Goal: Task Accomplishment & Management: Manage account settings

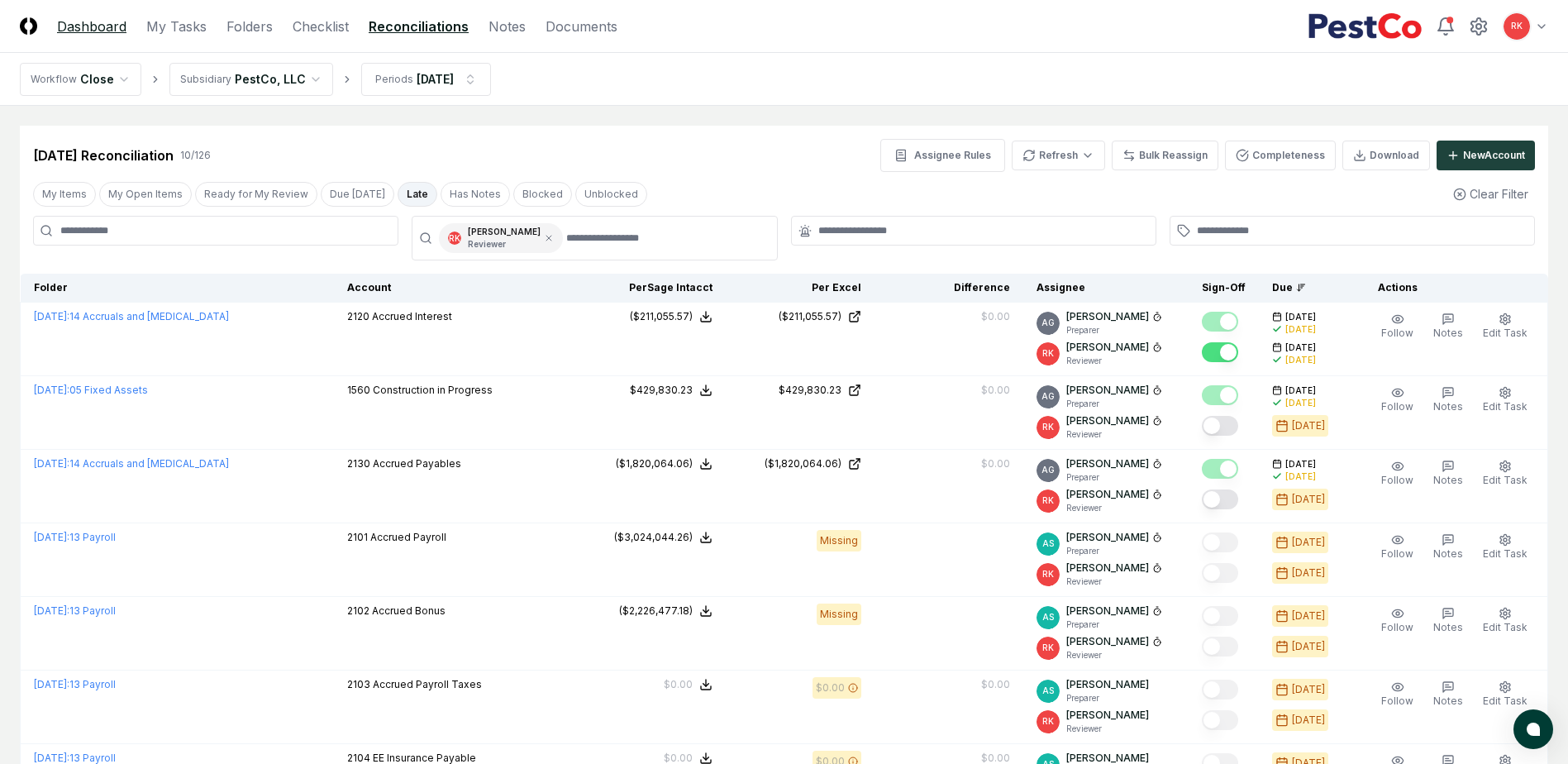
click at [91, 31] on link "Dashboard" at bounding box center [91, 27] width 70 height 20
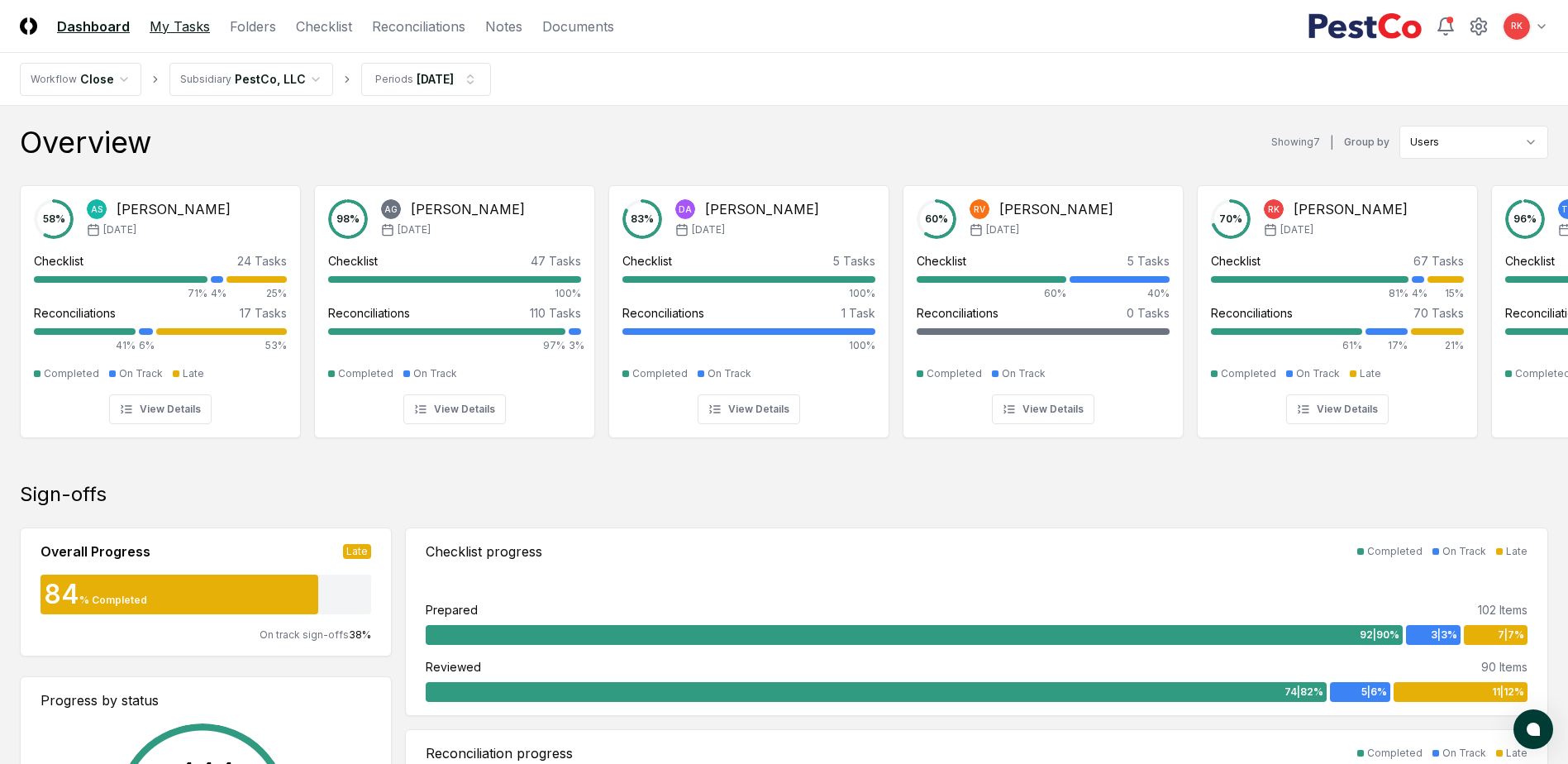
click at [159, 22] on link "My Tasks" at bounding box center [180, 27] width 61 height 20
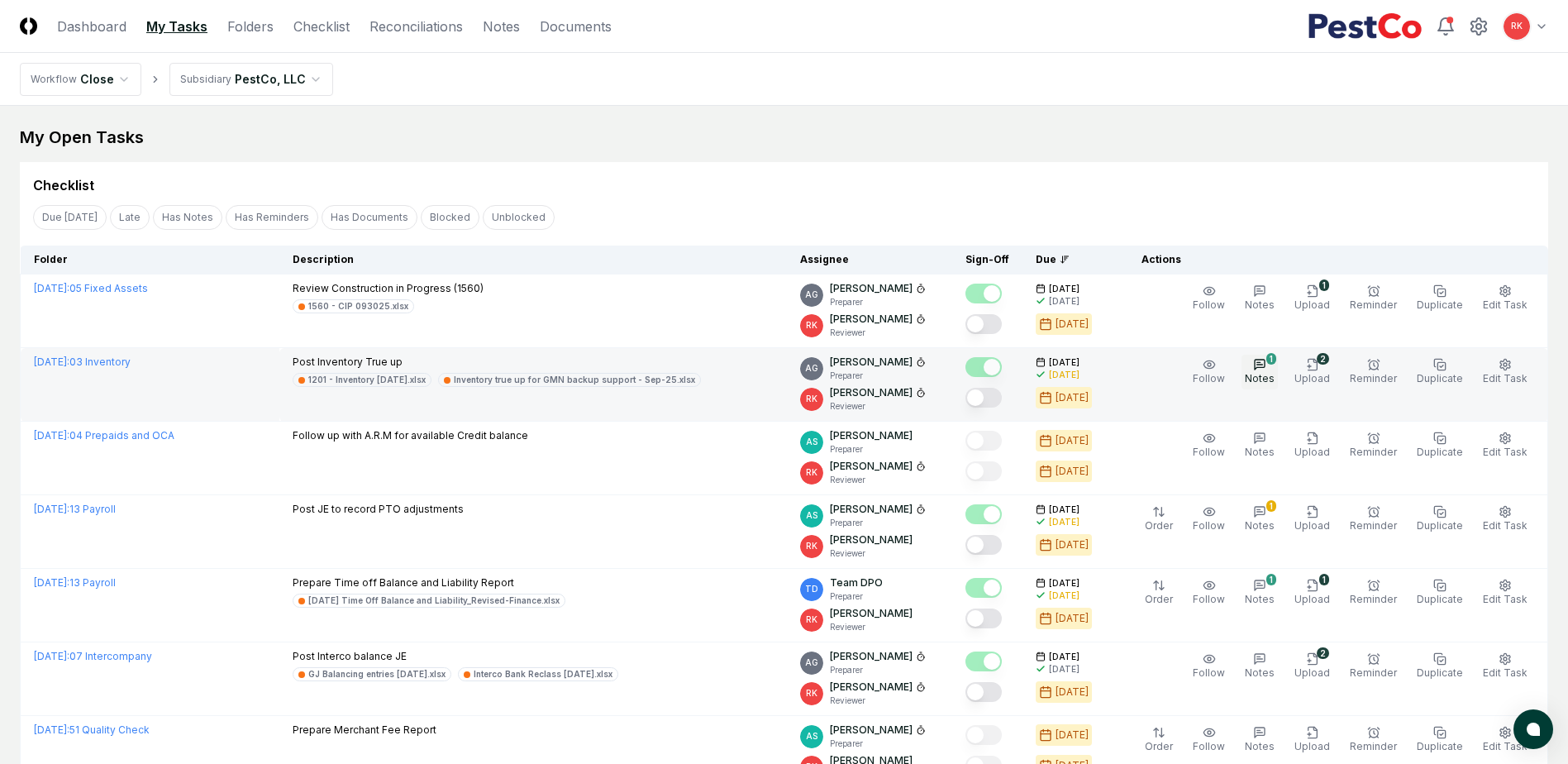
click at [1266, 370] on icon "button" at bounding box center [1259, 364] width 13 height 13
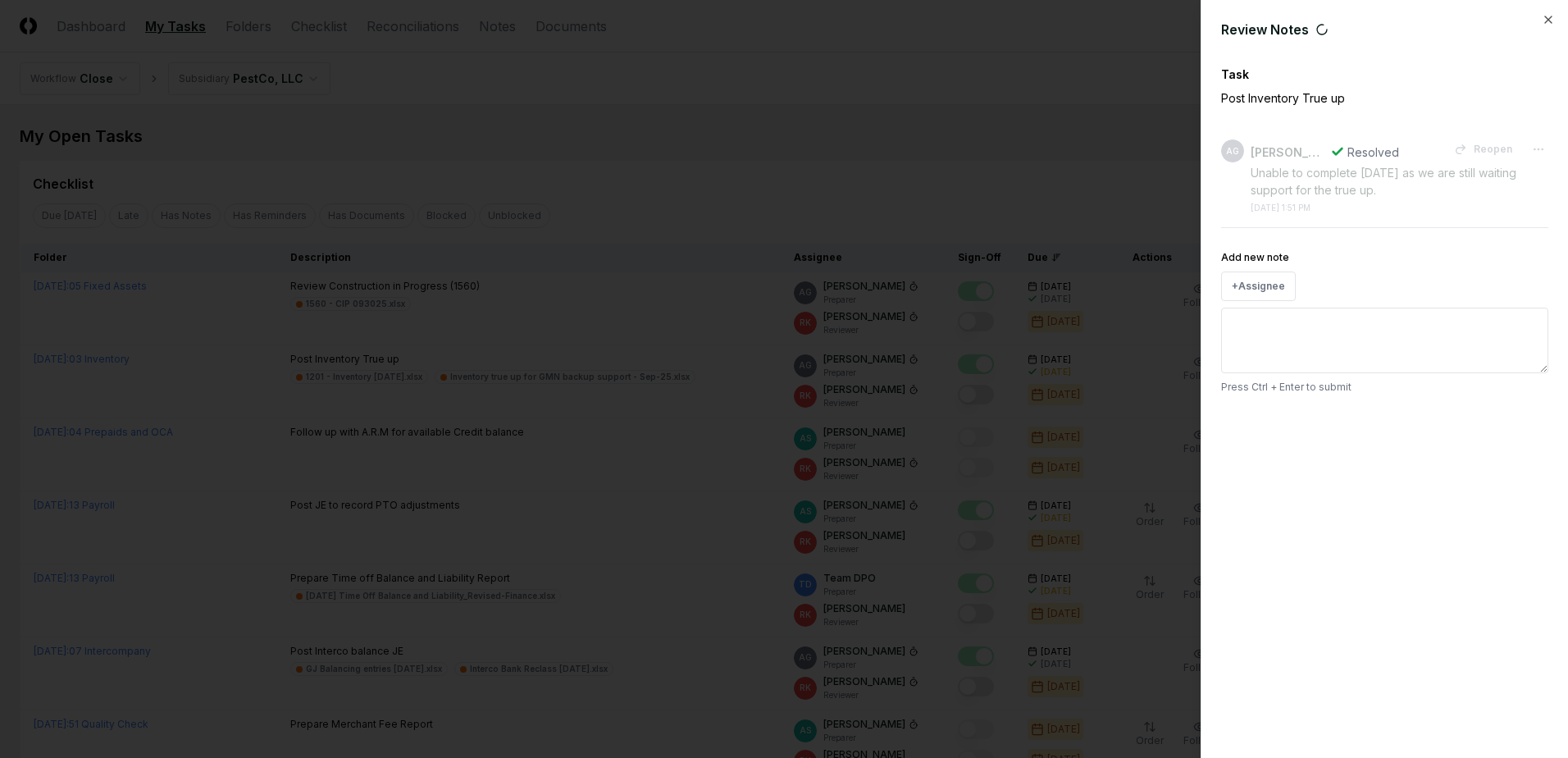
click at [1015, 347] on div at bounding box center [784, 379] width 1568 height 758
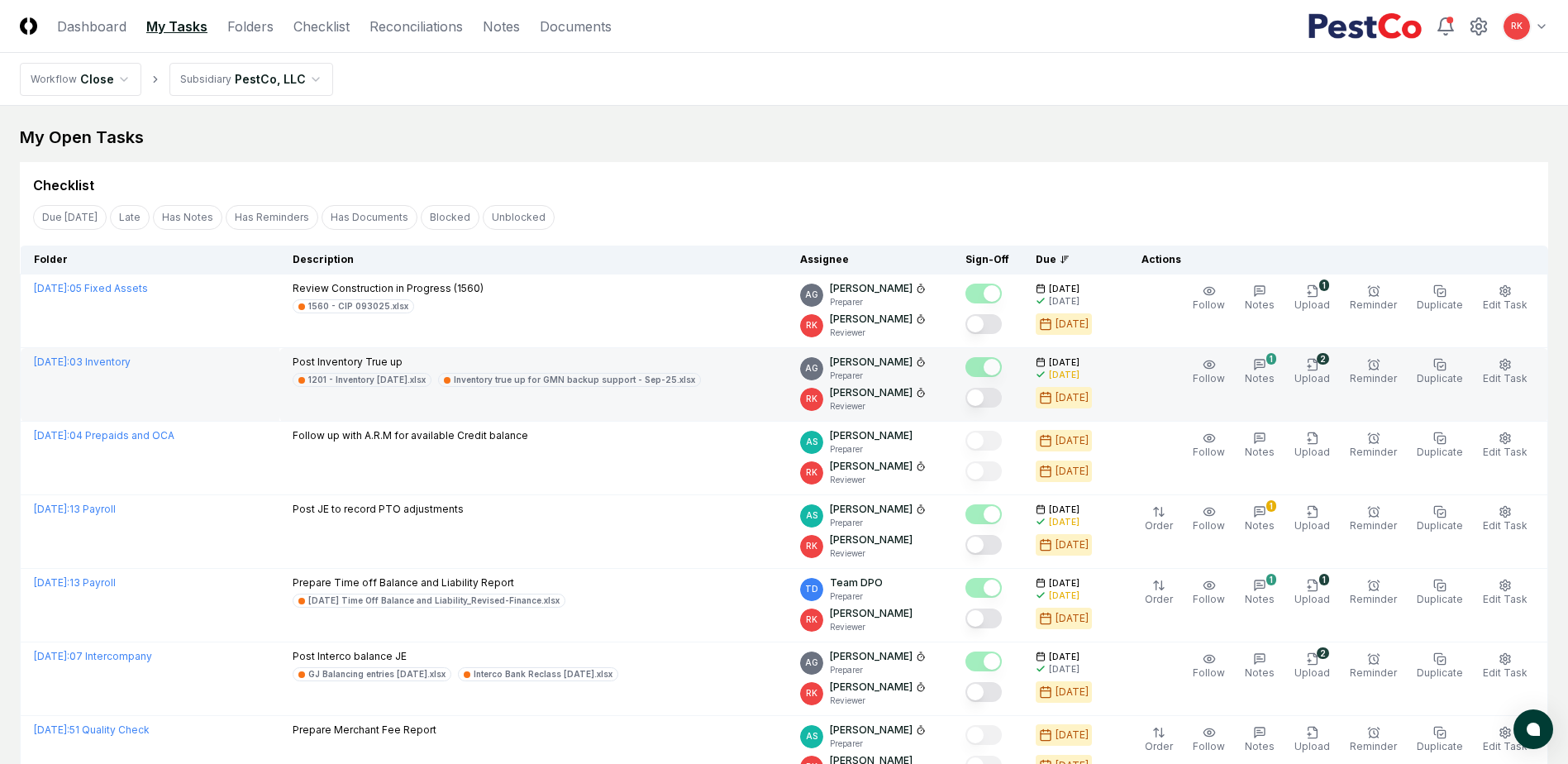
click at [994, 399] on button "Mark complete" at bounding box center [983, 397] width 37 height 20
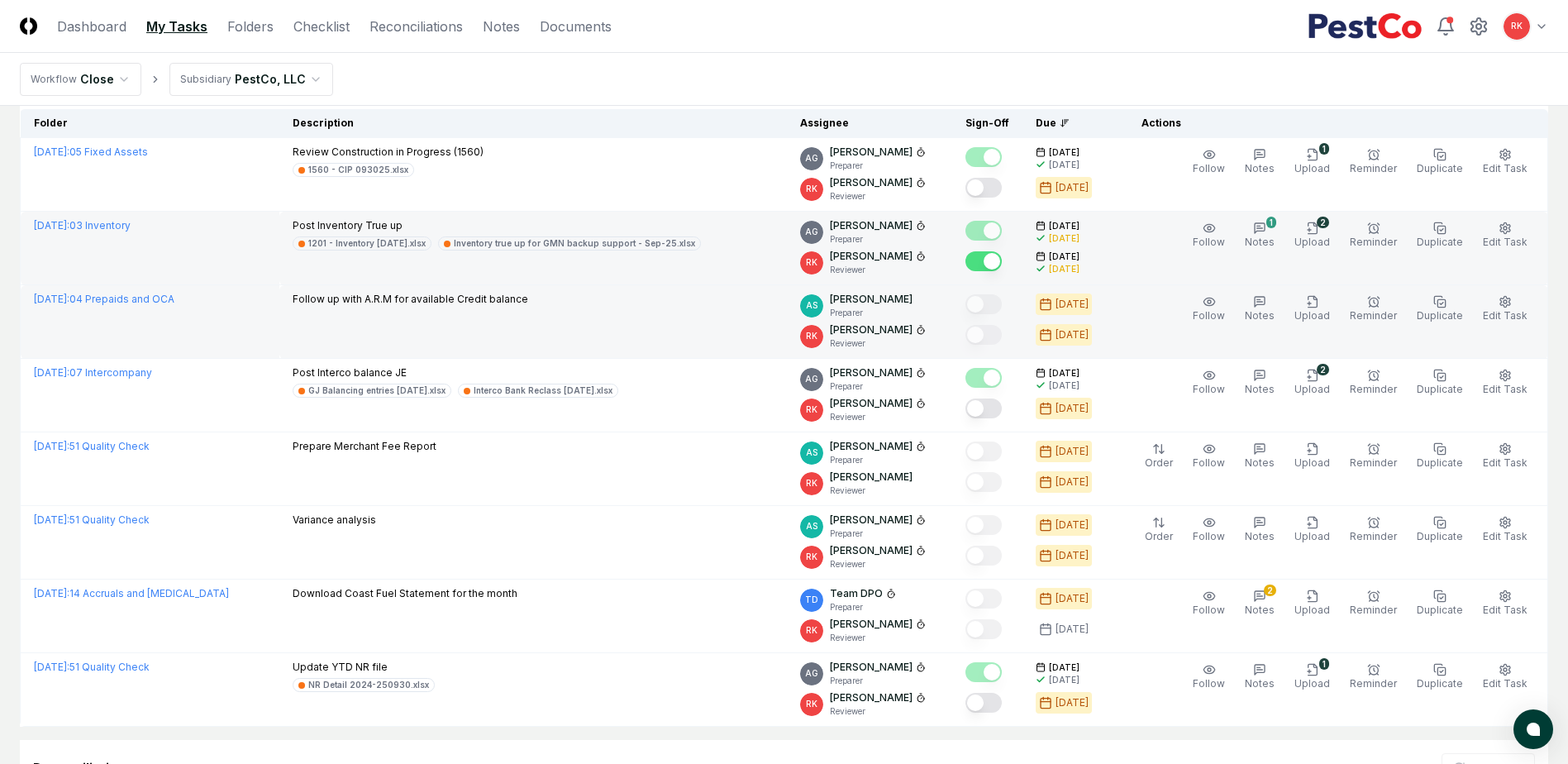
scroll to position [165, 0]
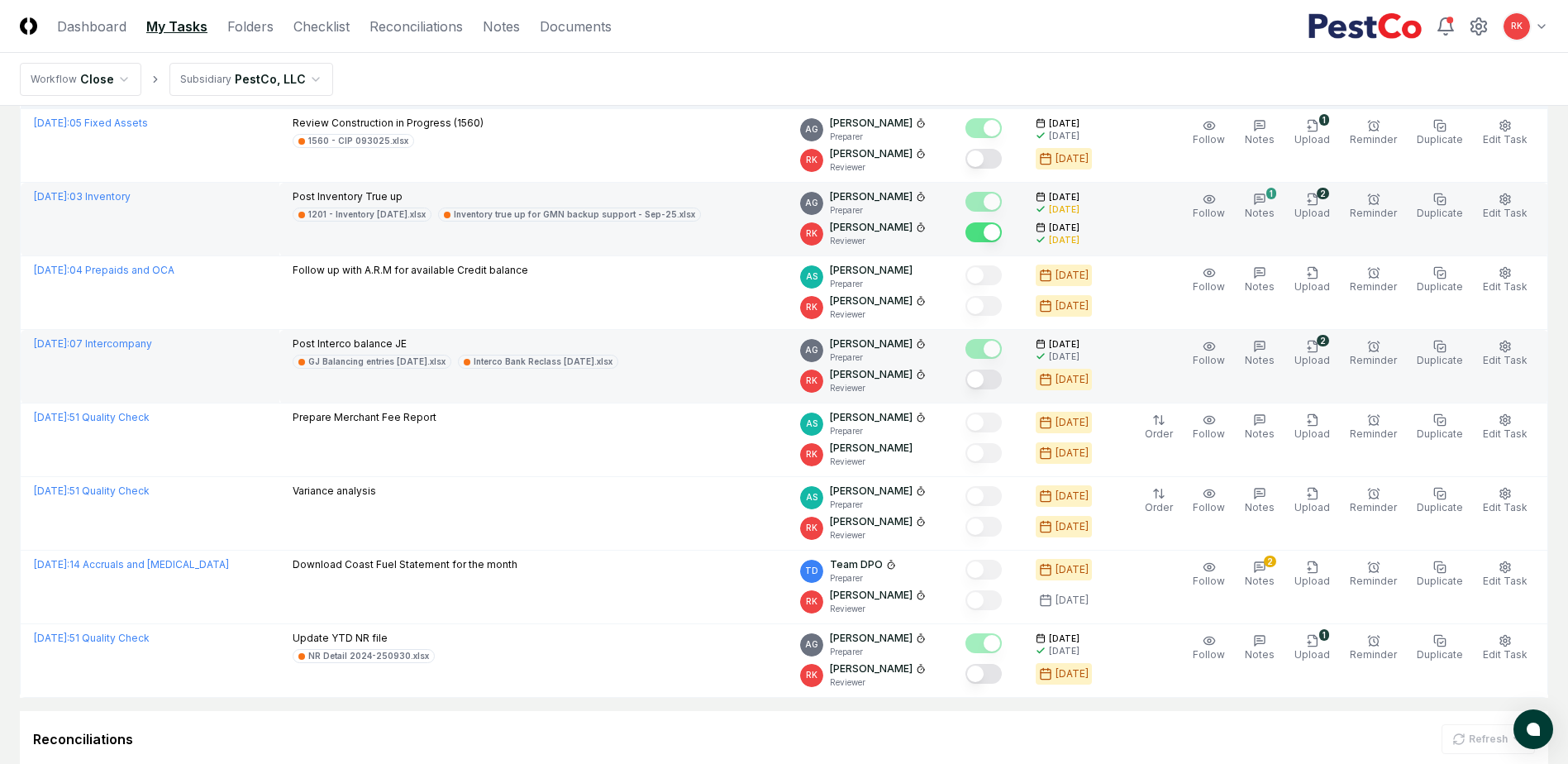
click at [996, 381] on button "Mark complete" at bounding box center [983, 380] width 37 height 20
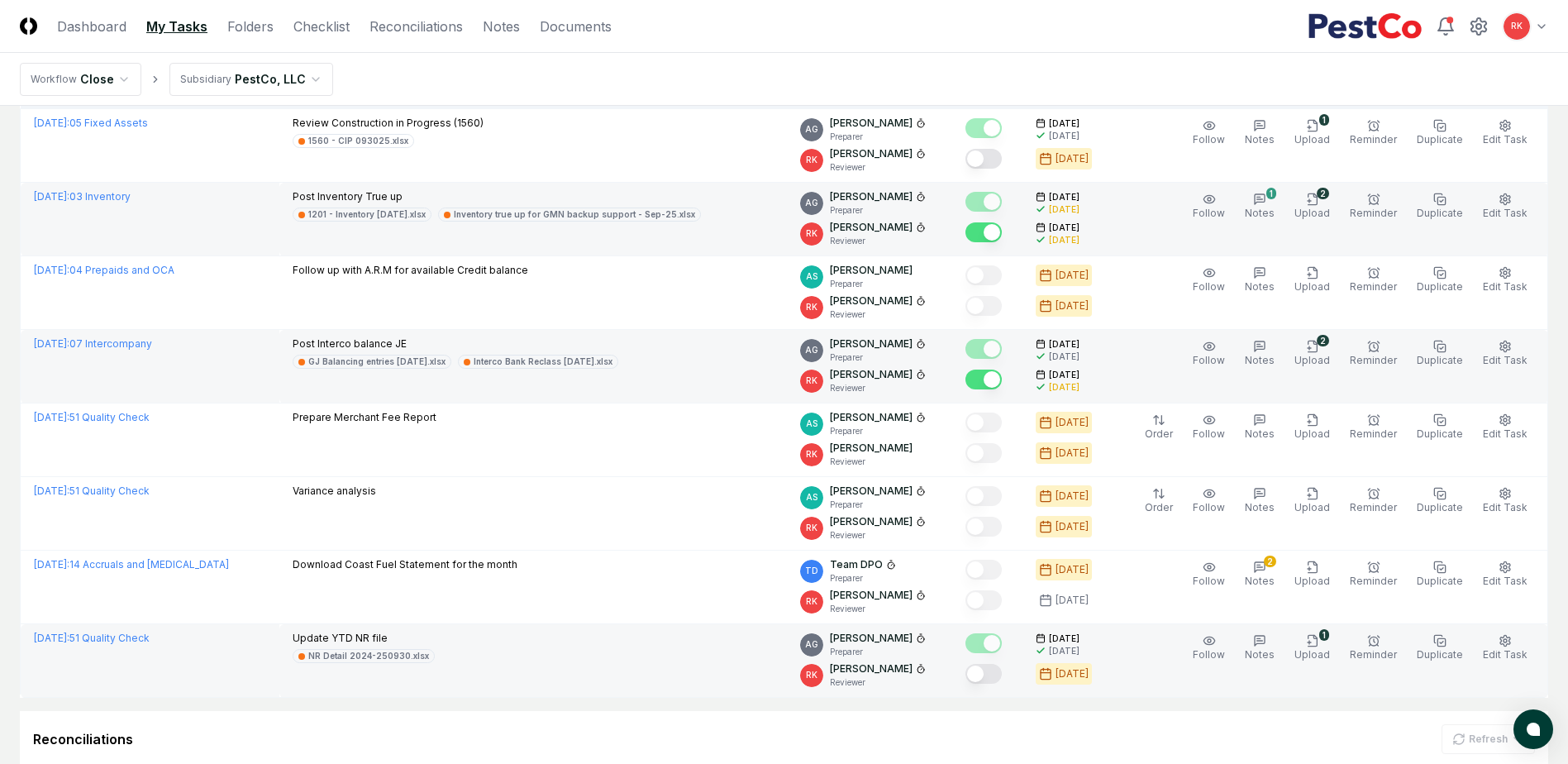
click at [988, 678] on button "Mark complete" at bounding box center [983, 674] width 37 height 20
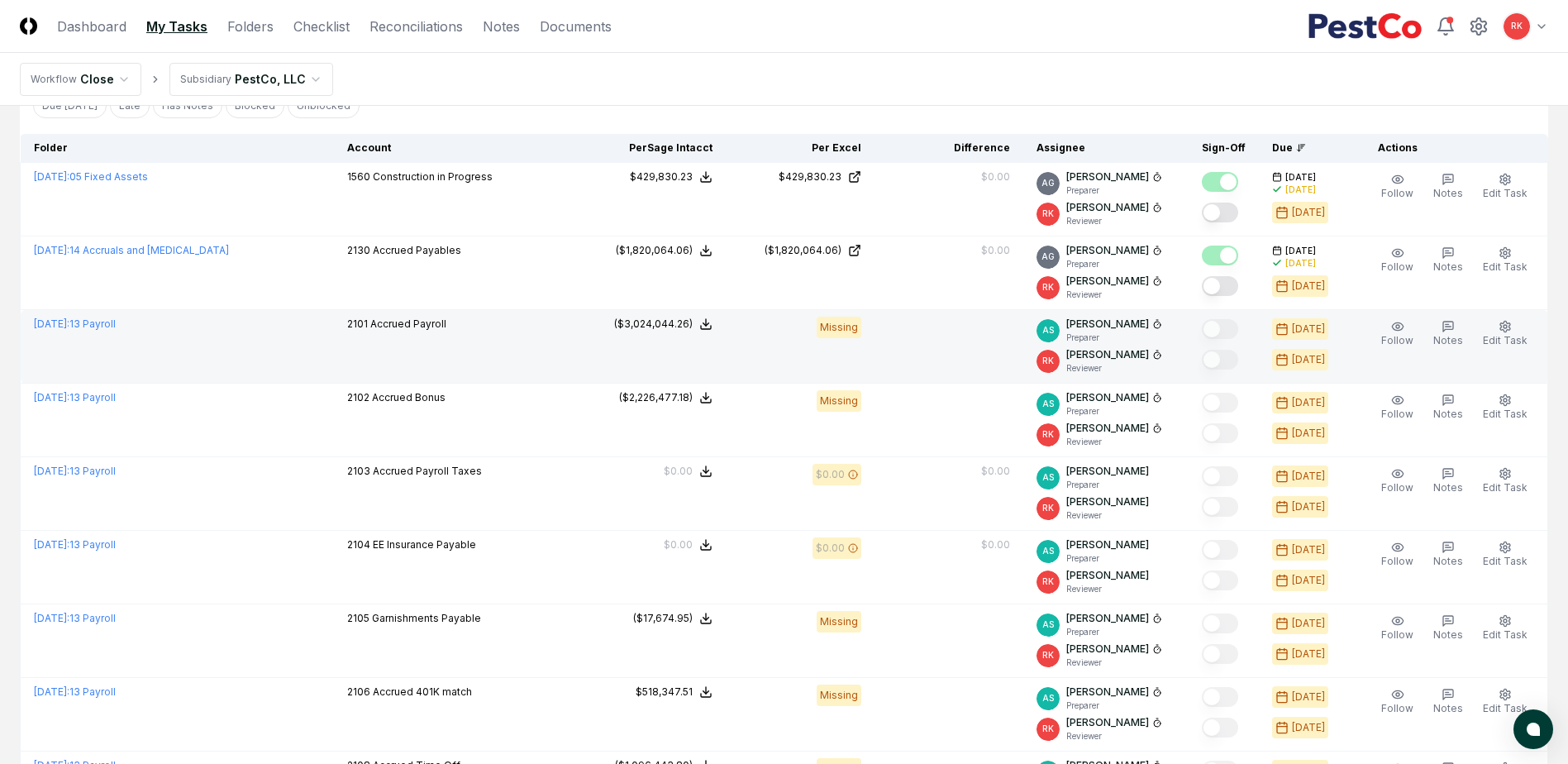
scroll to position [744, 0]
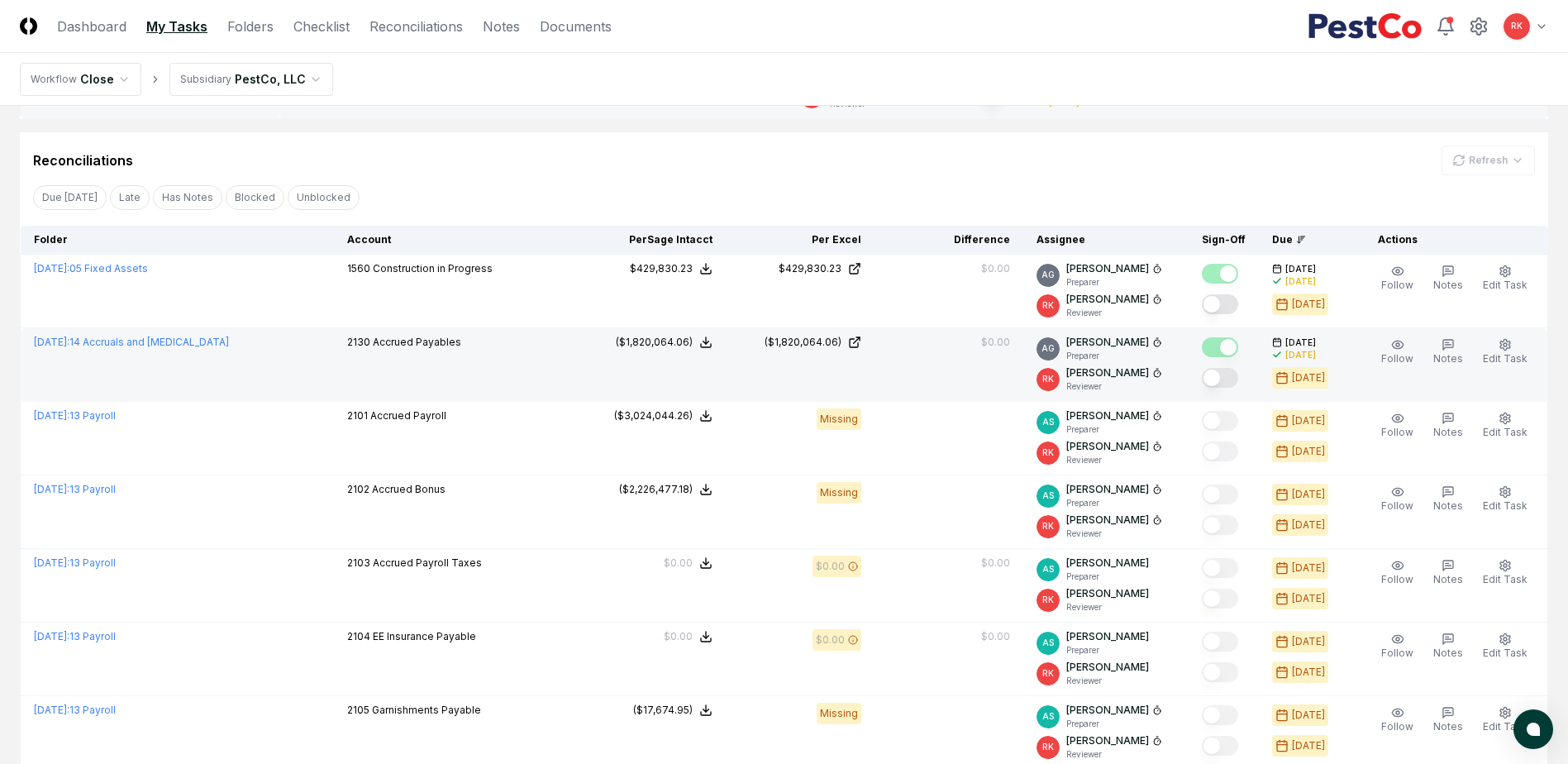
click at [1218, 382] on button "Mark complete" at bounding box center [1219, 378] width 37 height 20
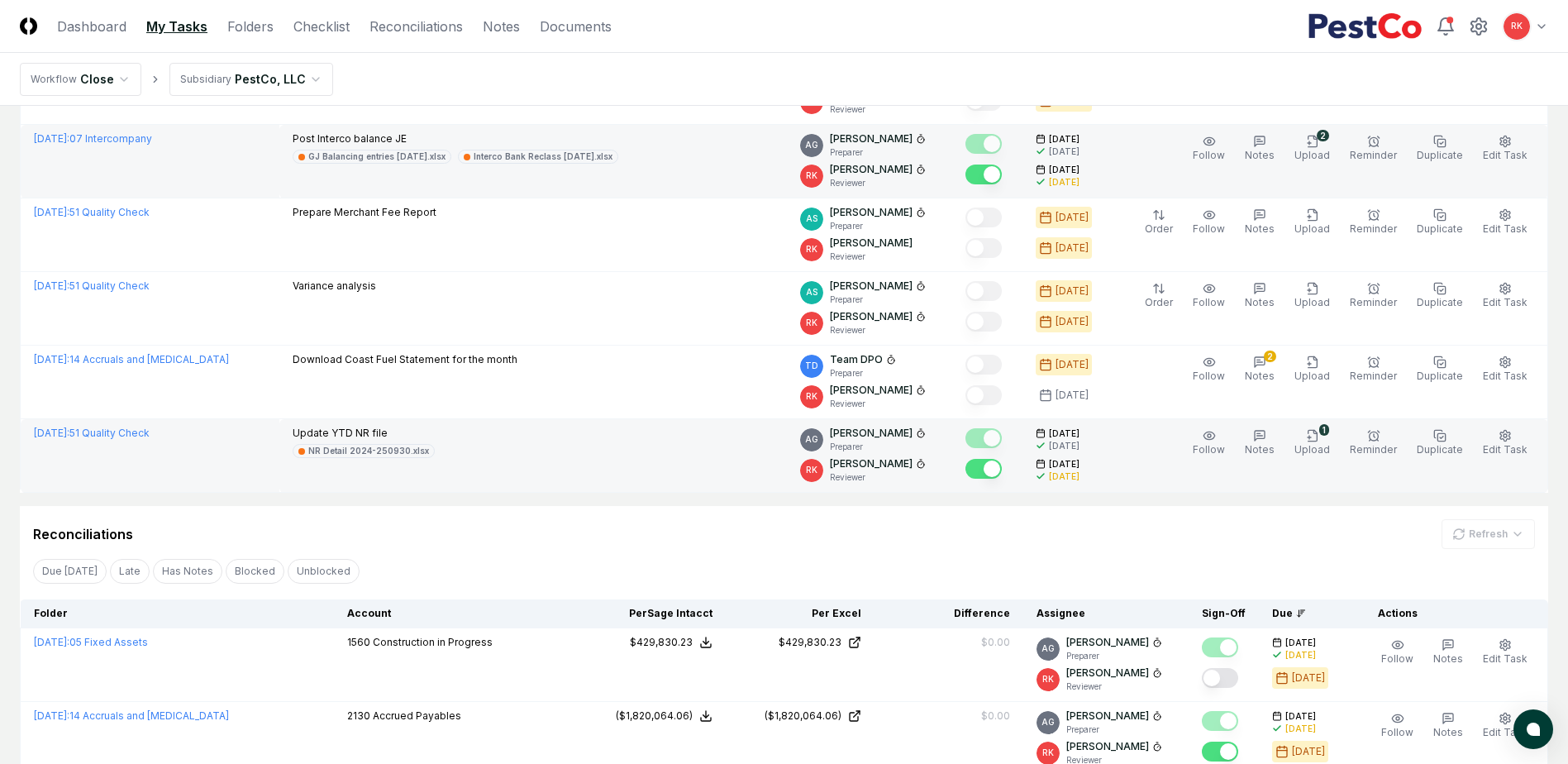
scroll to position [0, 0]
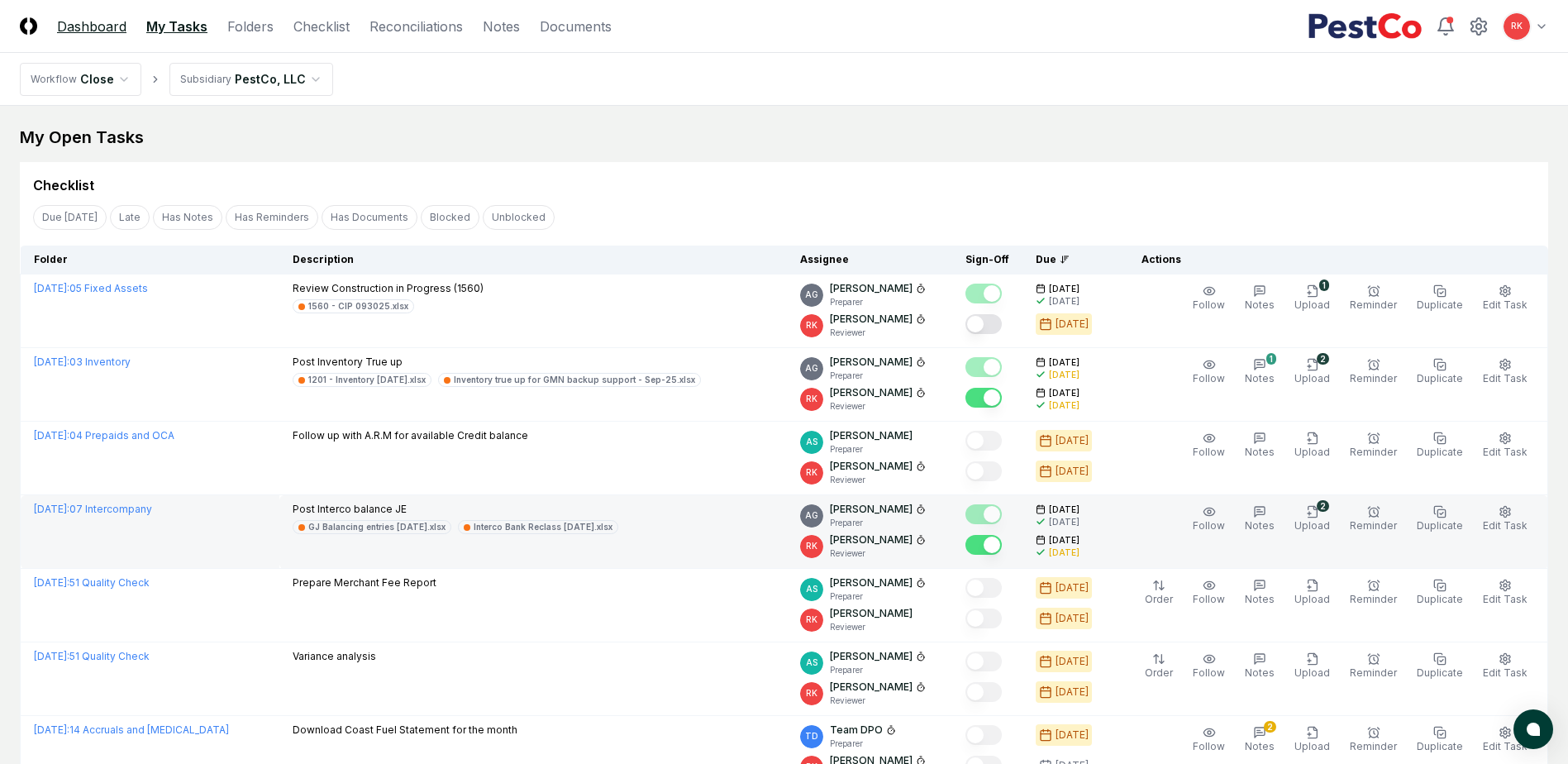
click at [101, 28] on link "Dashboard" at bounding box center [91, 27] width 70 height 20
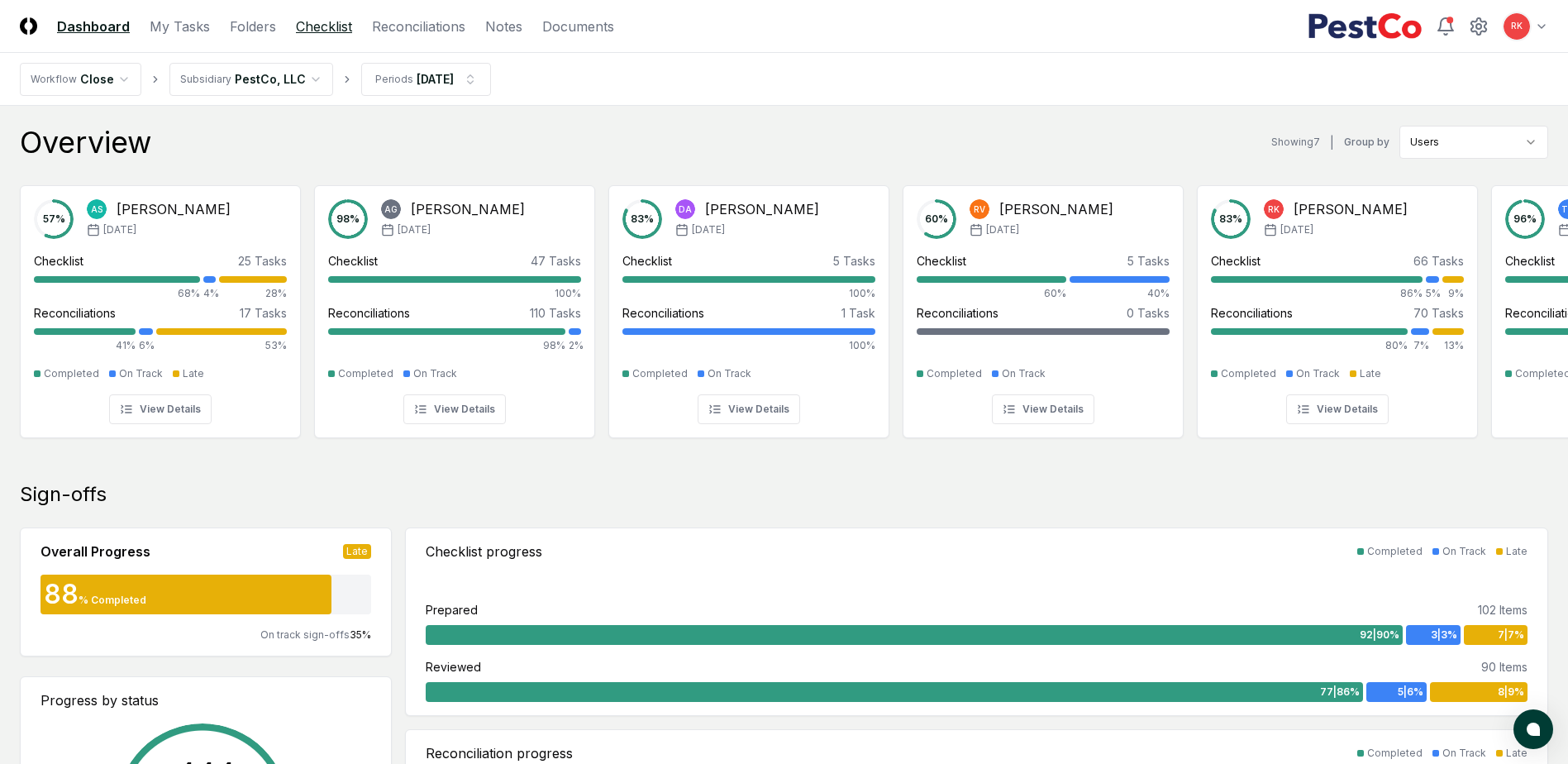
click at [330, 20] on link "Checklist" at bounding box center [324, 27] width 57 height 20
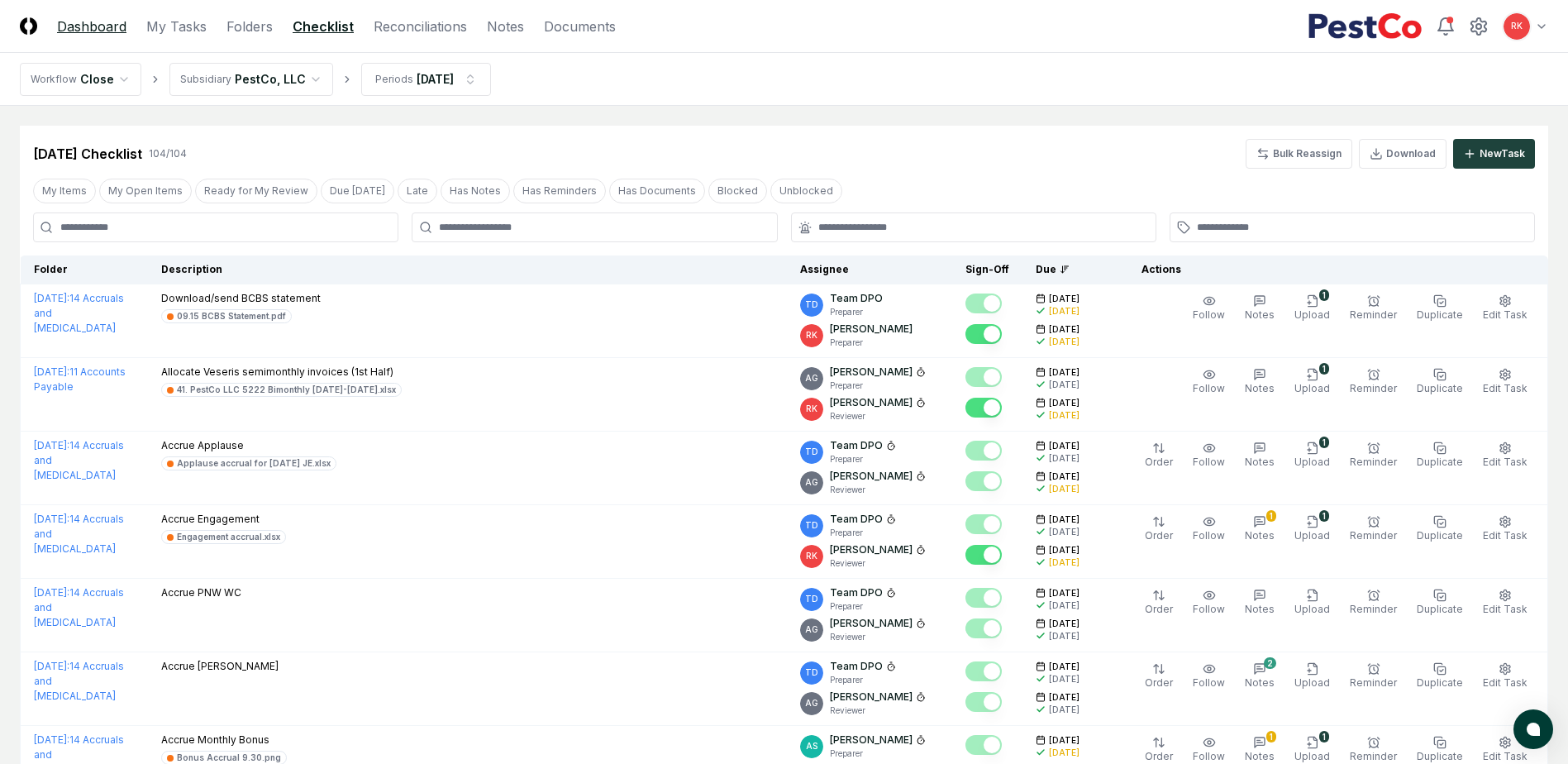
click at [116, 31] on link "Dashboard" at bounding box center [91, 27] width 70 height 20
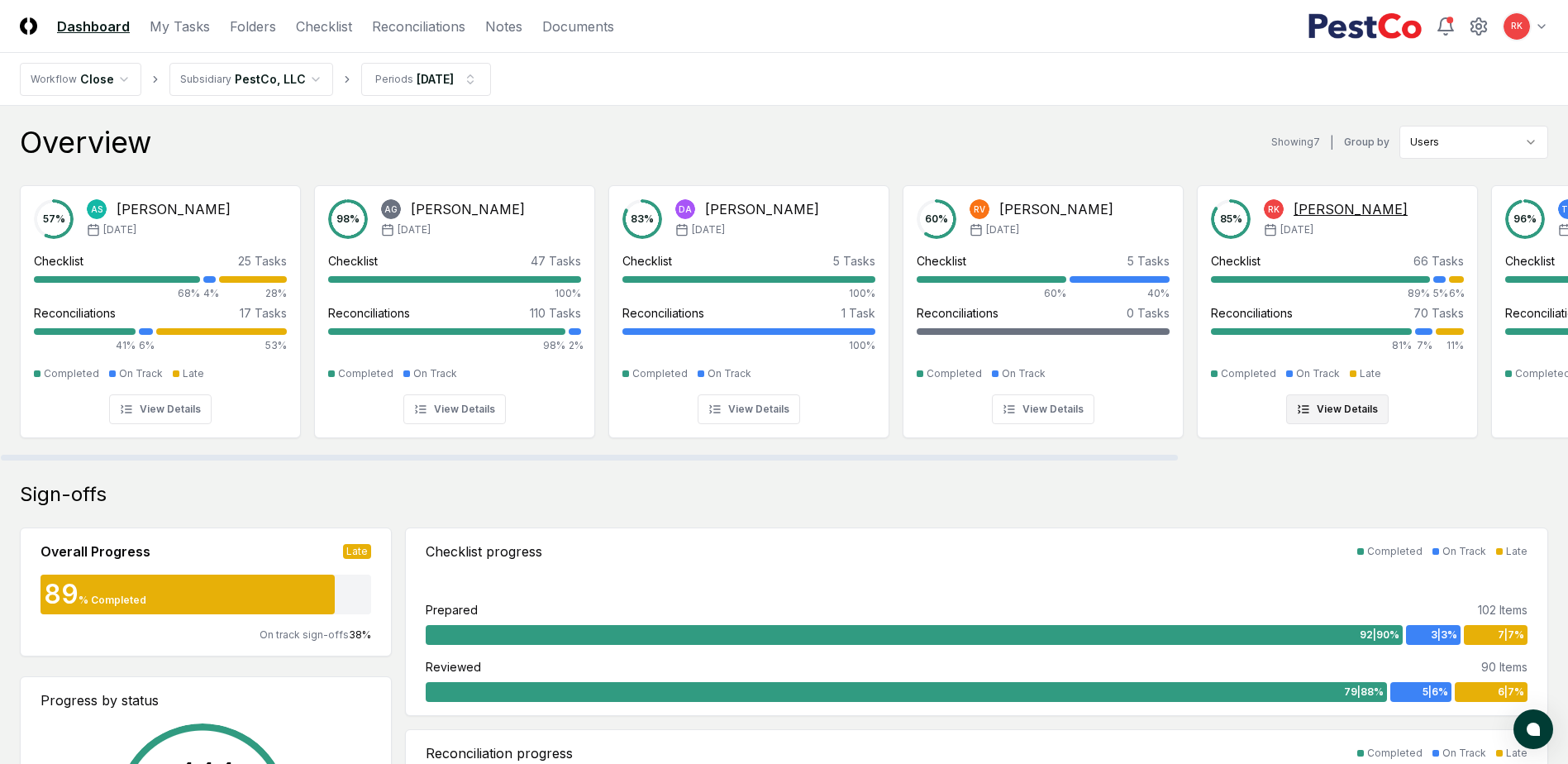
click at [1416, 293] on div "89%" at bounding box center [1320, 293] width 219 height 15
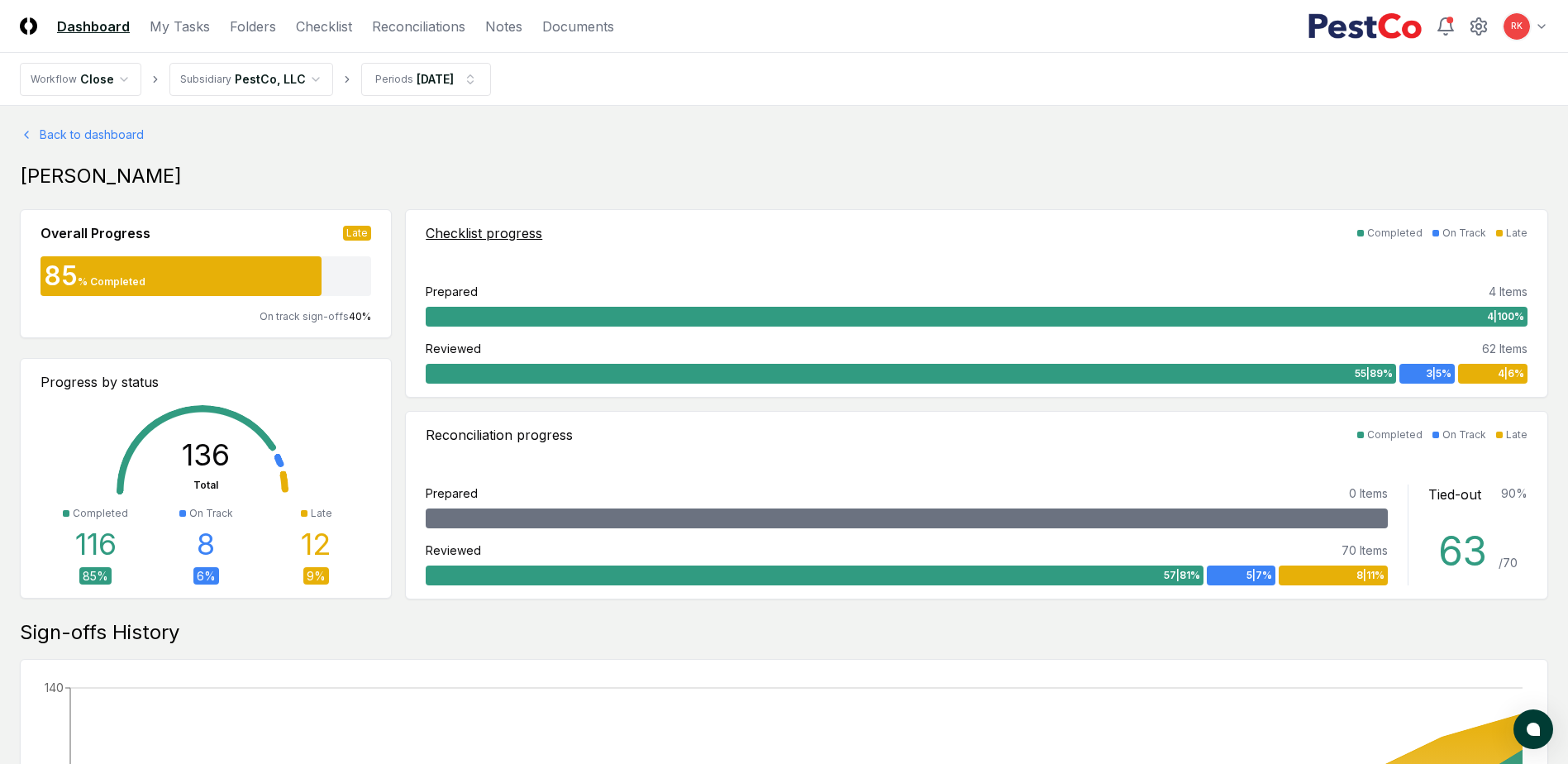
click at [1501, 376] on span "4 | 6 %" at bounding box center [1510, 374] width 27 height 15
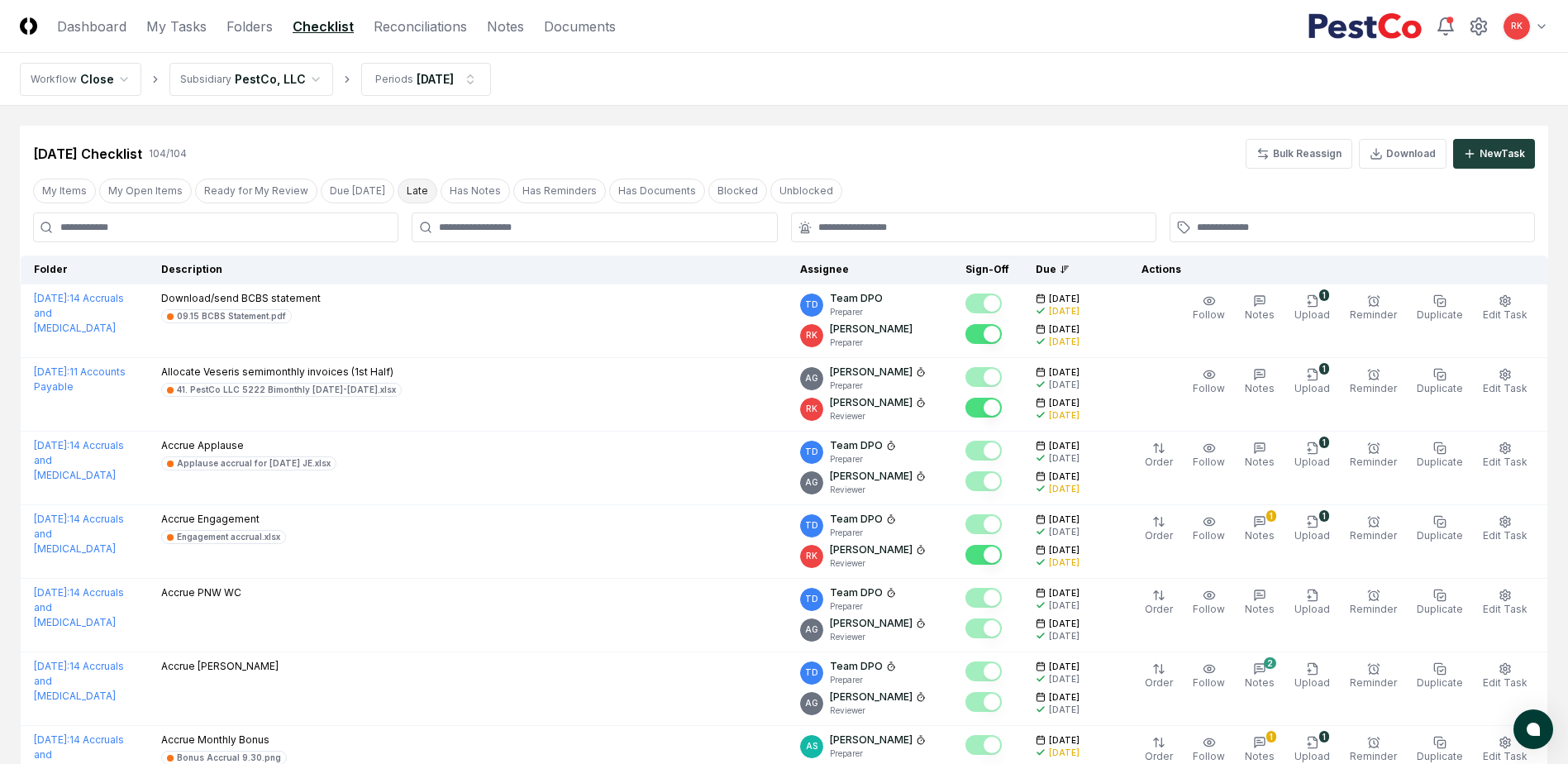
click at [397, 185] on button "Late" at bounding box center [417, 191] width 40 height 25
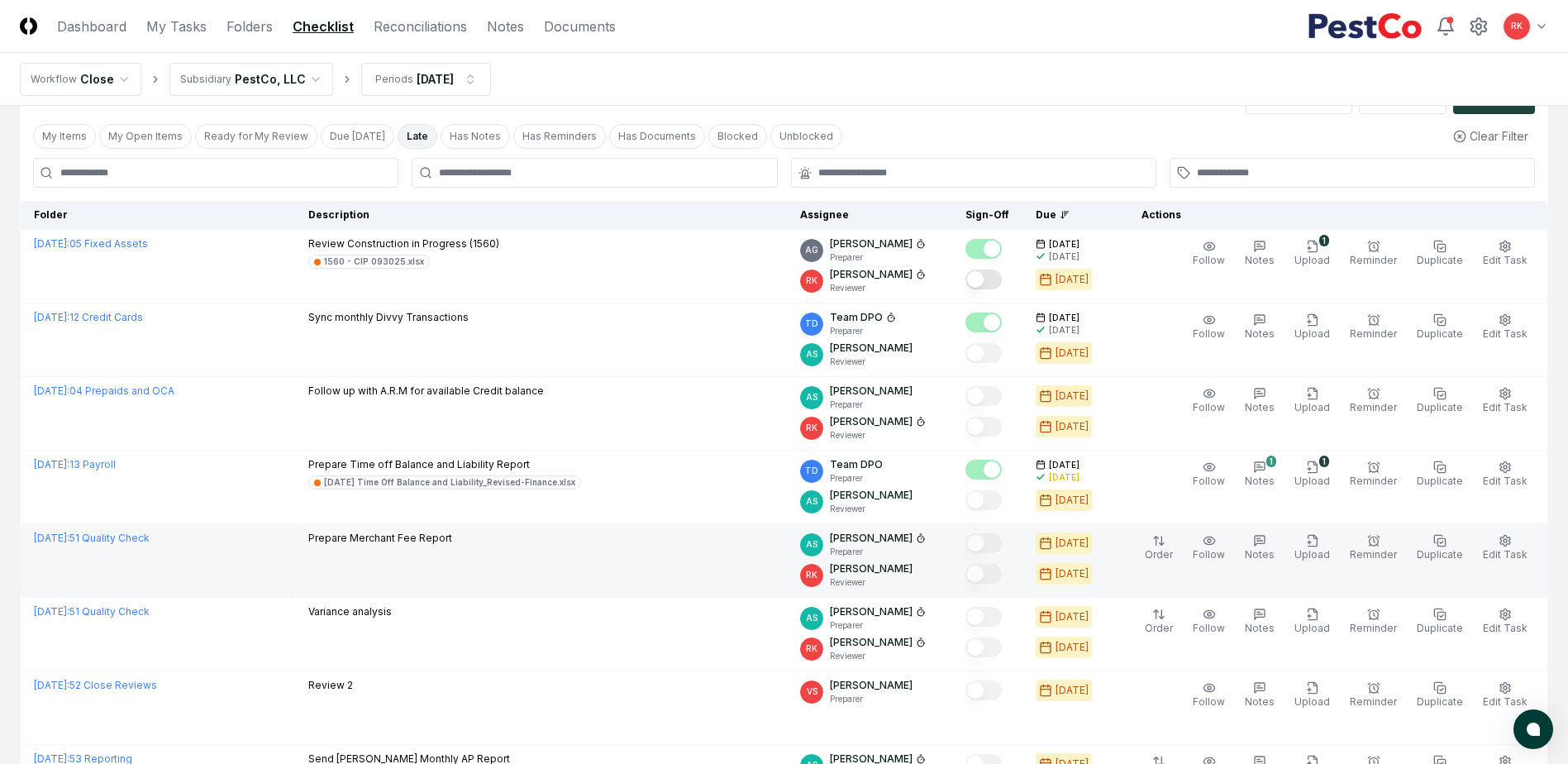
scroll to position [82, 0]
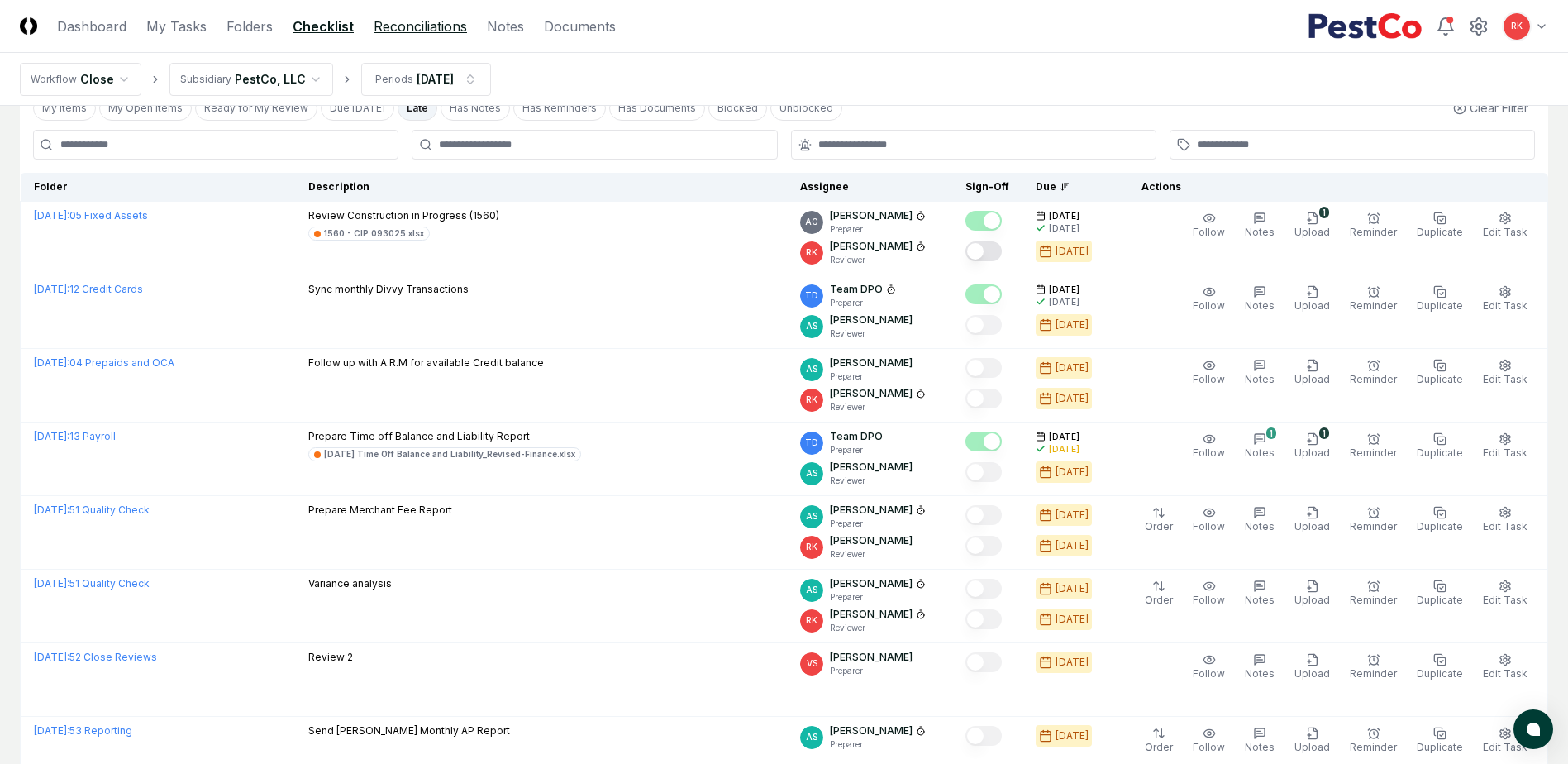
click at [420, 22] on link "Reconciliations" at bounding box center [420, 27] width 93 height 20
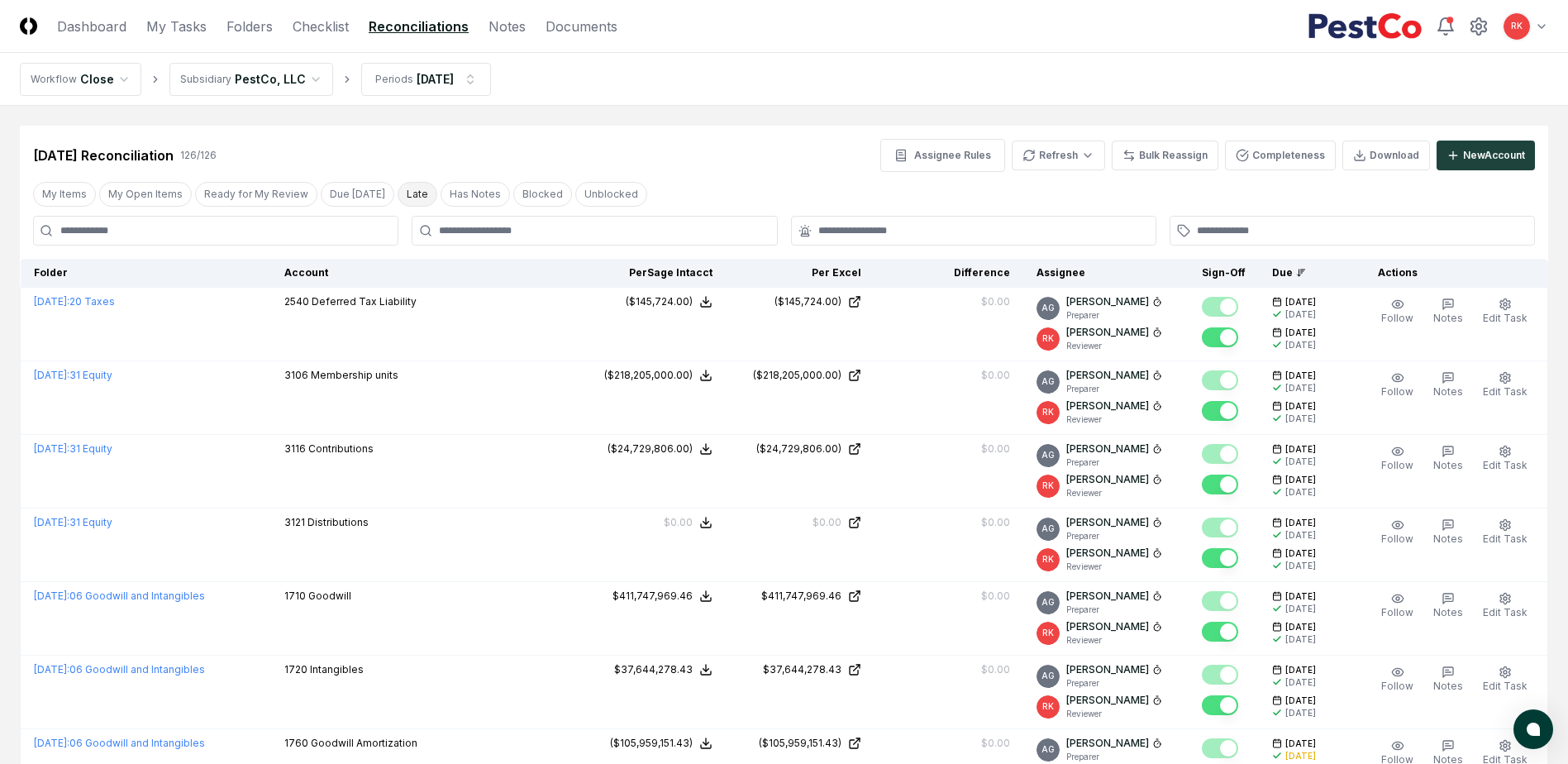
click at [397, 189] on button "Late" at bounding box center [417, 194] width 40 height 25
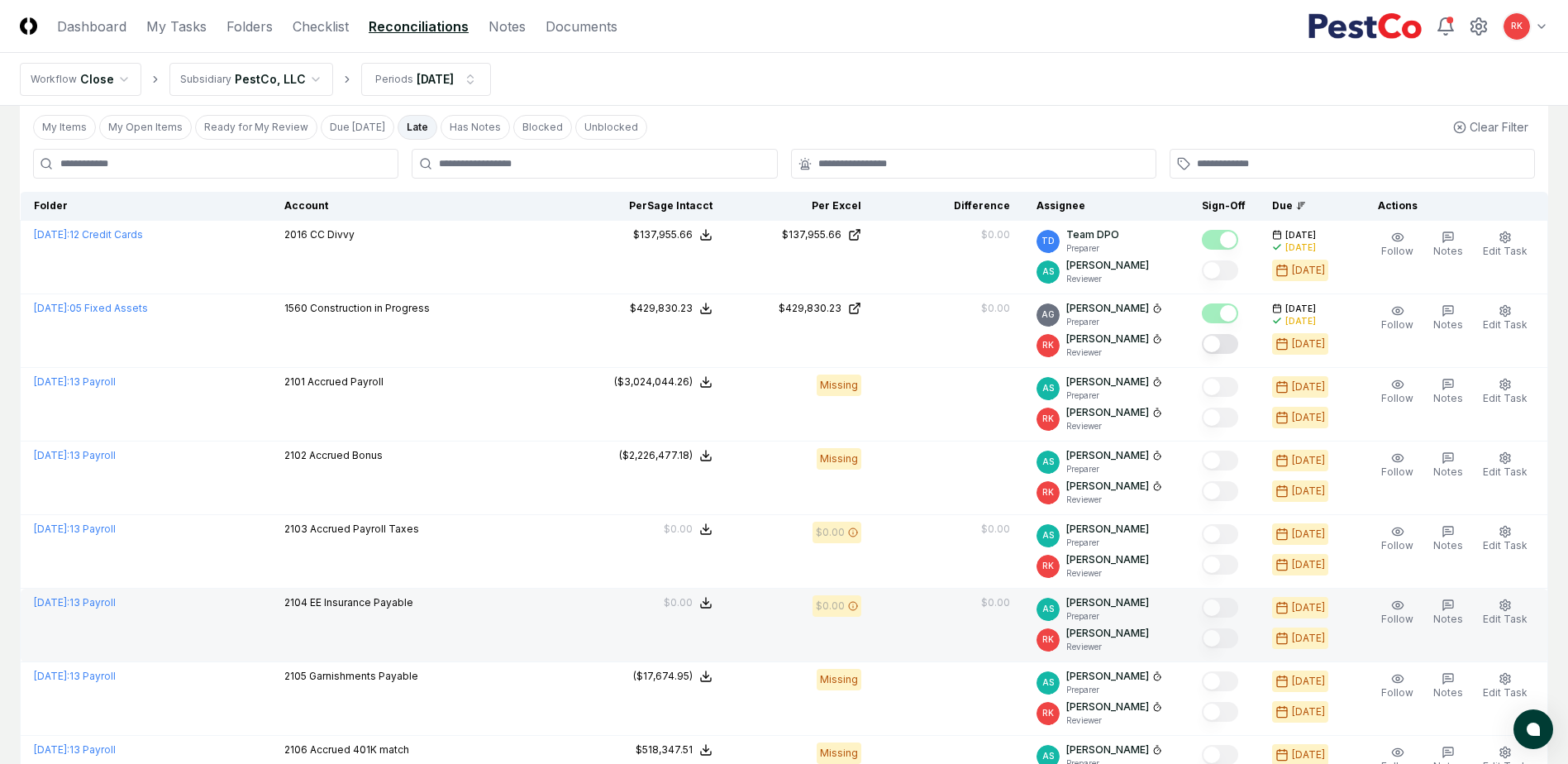
scroll to position [57, 0]
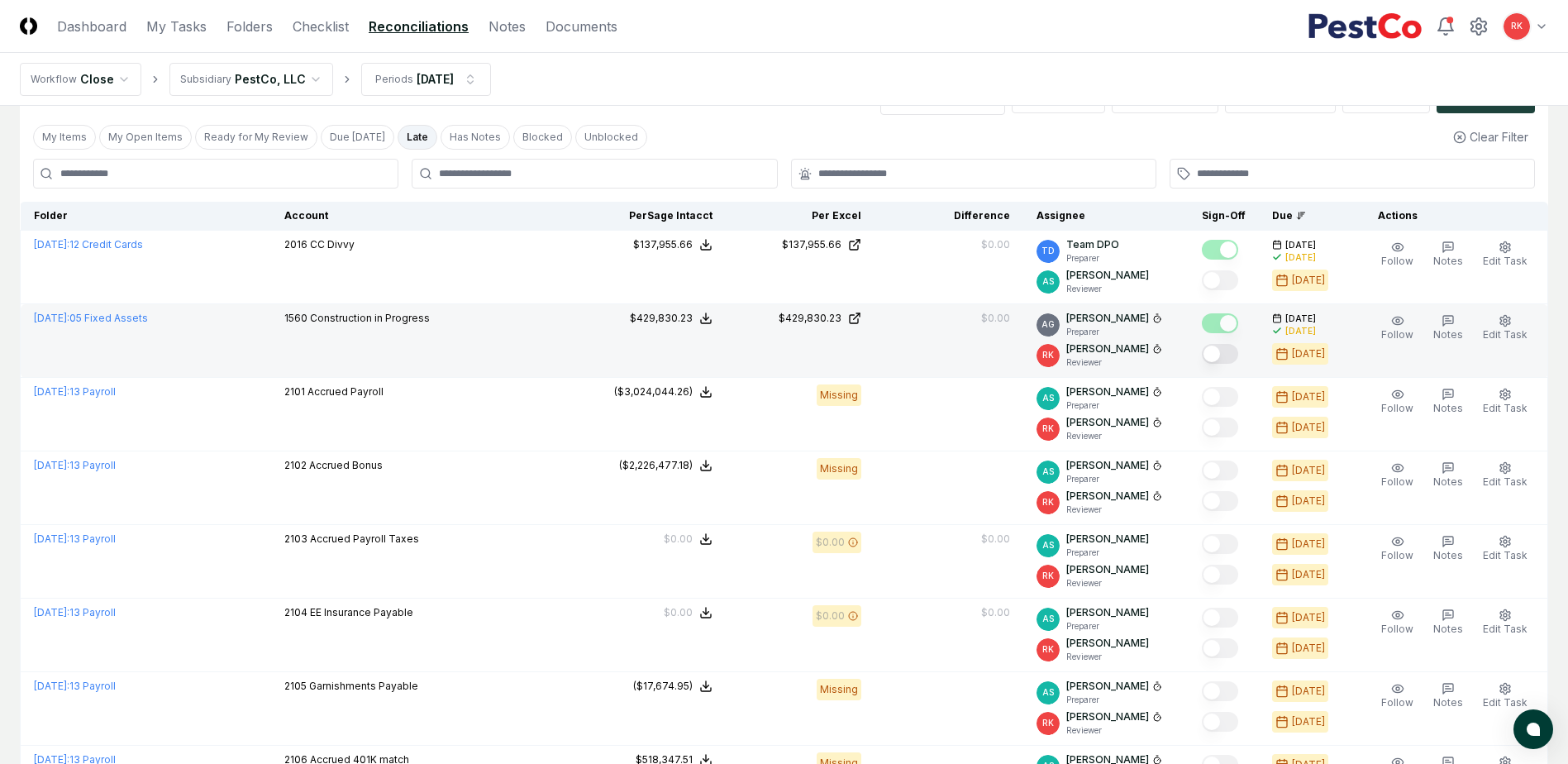
click at [1224, 360] on button "Mark complete" at bounding box center [1219, 354] width 37 height 20
click at [98, 35] on link "Dashboard" at bounding box center [91, 27] width 70 height 20
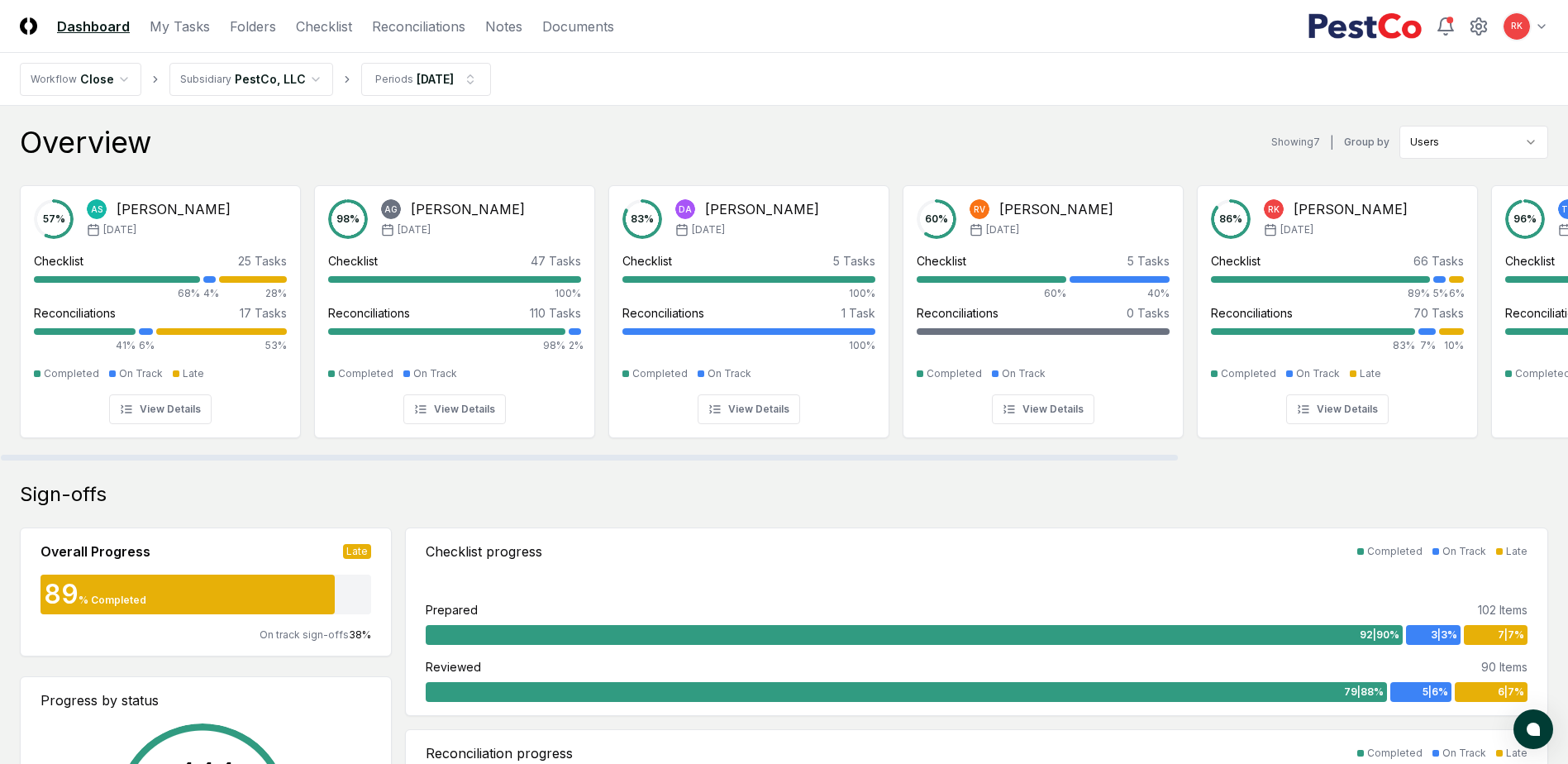
drag, startPoint x: 983, startPoint y: 460, endPoint x: 552, endPoint y: 440, distance: 431.5
click at [552, 455] on div at bounding box center [589, 458] width 1177 height 6
click at [331, 26] on link "Checklist" at bounding box center [324, 27] width 57 height 20
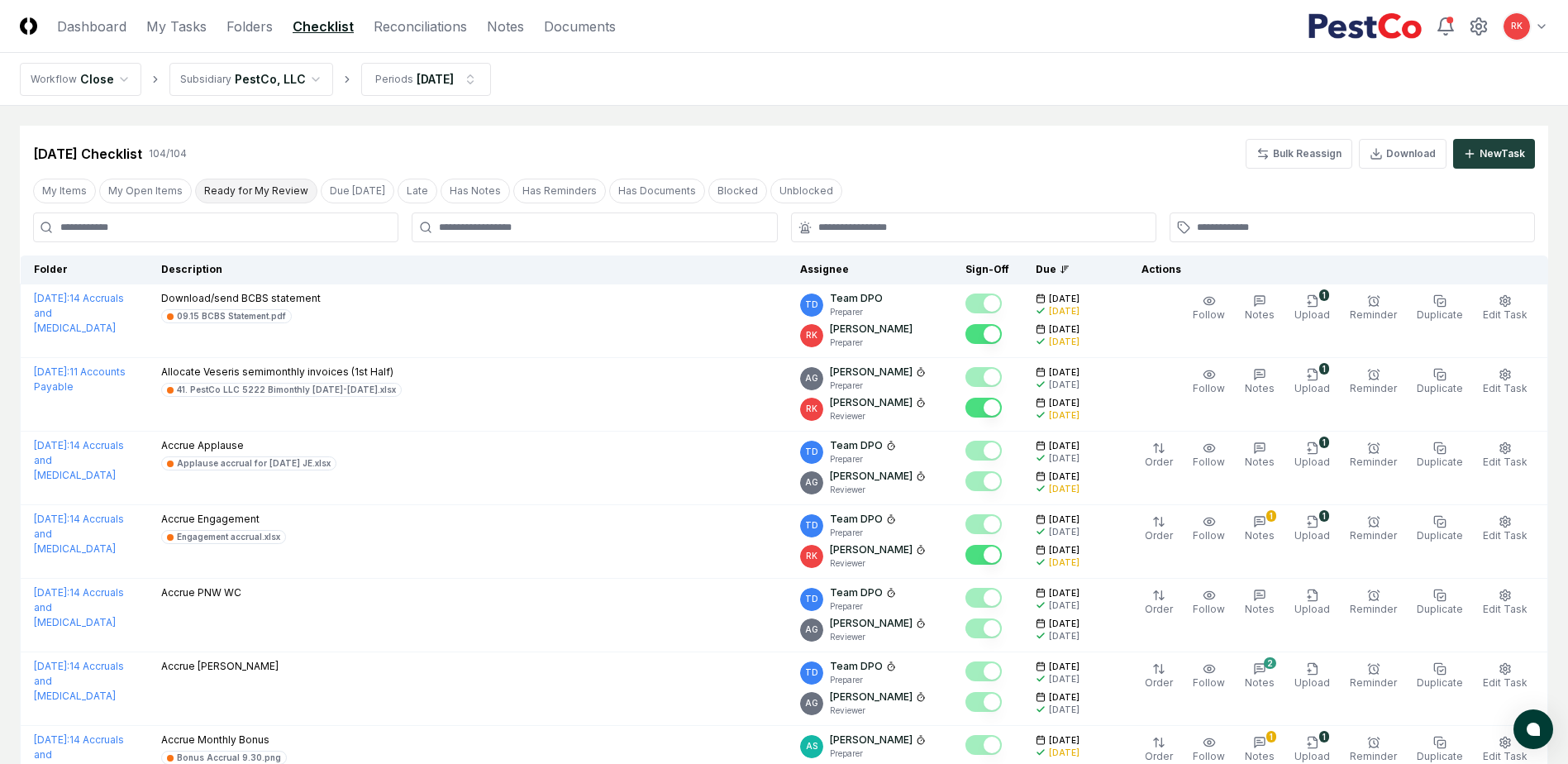
click at [231, 190] on button "Ready for My Review" at bounding box center [255, 191] width 122 height 25
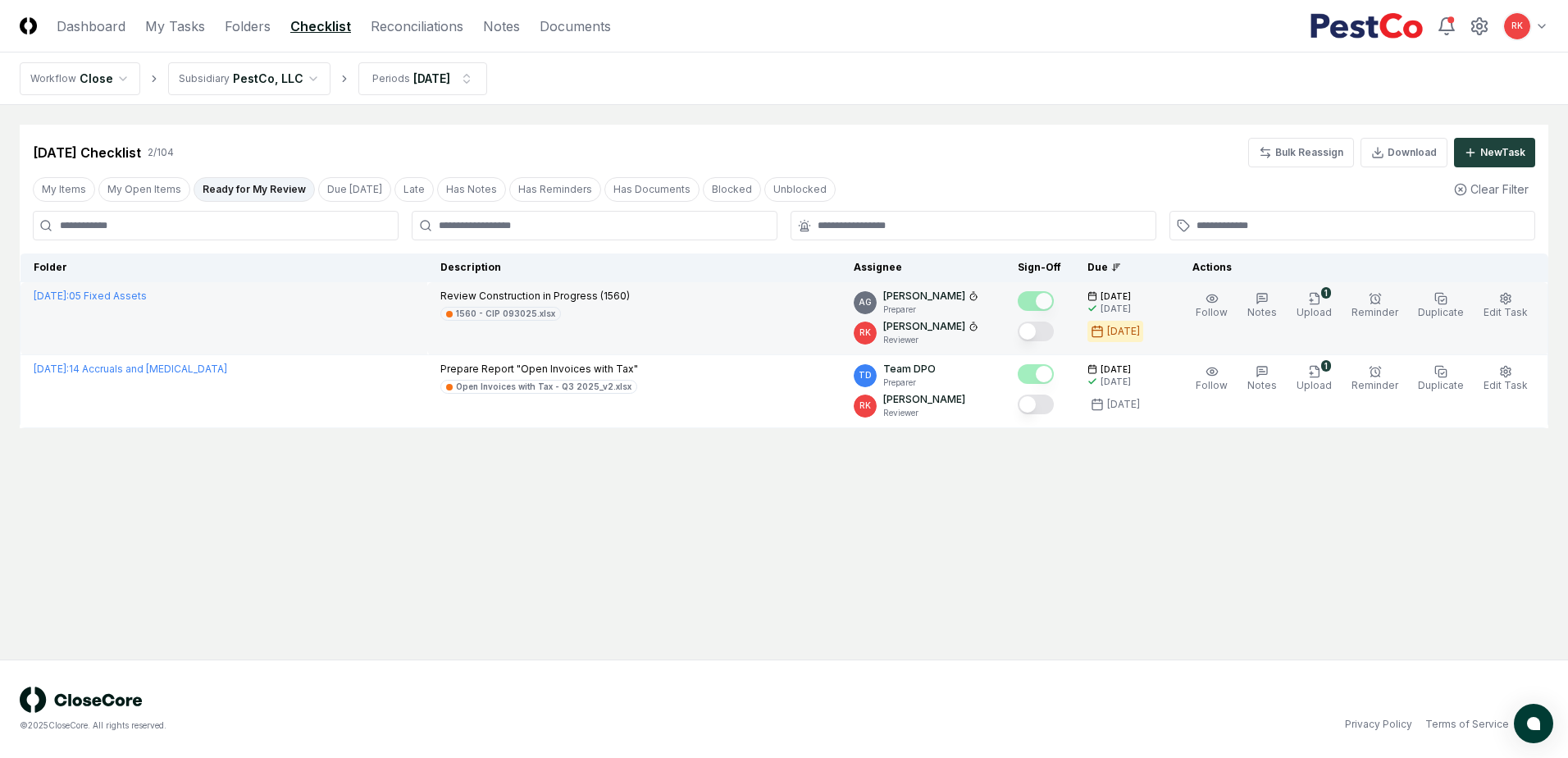
click at [1052, 333] on button "Mark complete" at bounding box center [1036, 331] width 36 height 20
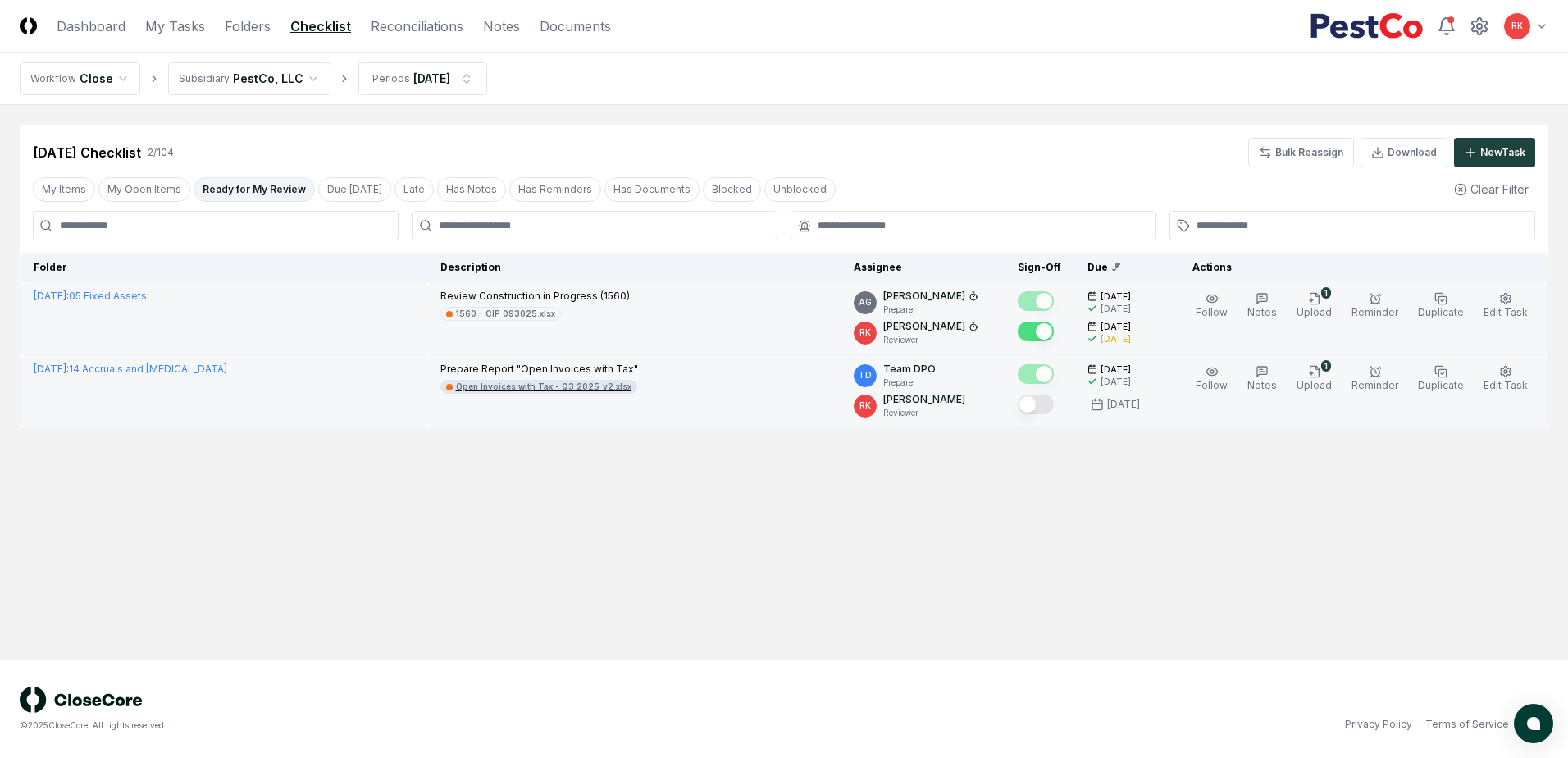
click at [529, 388] on div "Open Invoices with Tax - Q3 2025_v2.xlsx" at bounding box center [544, 386] width 175 height 12
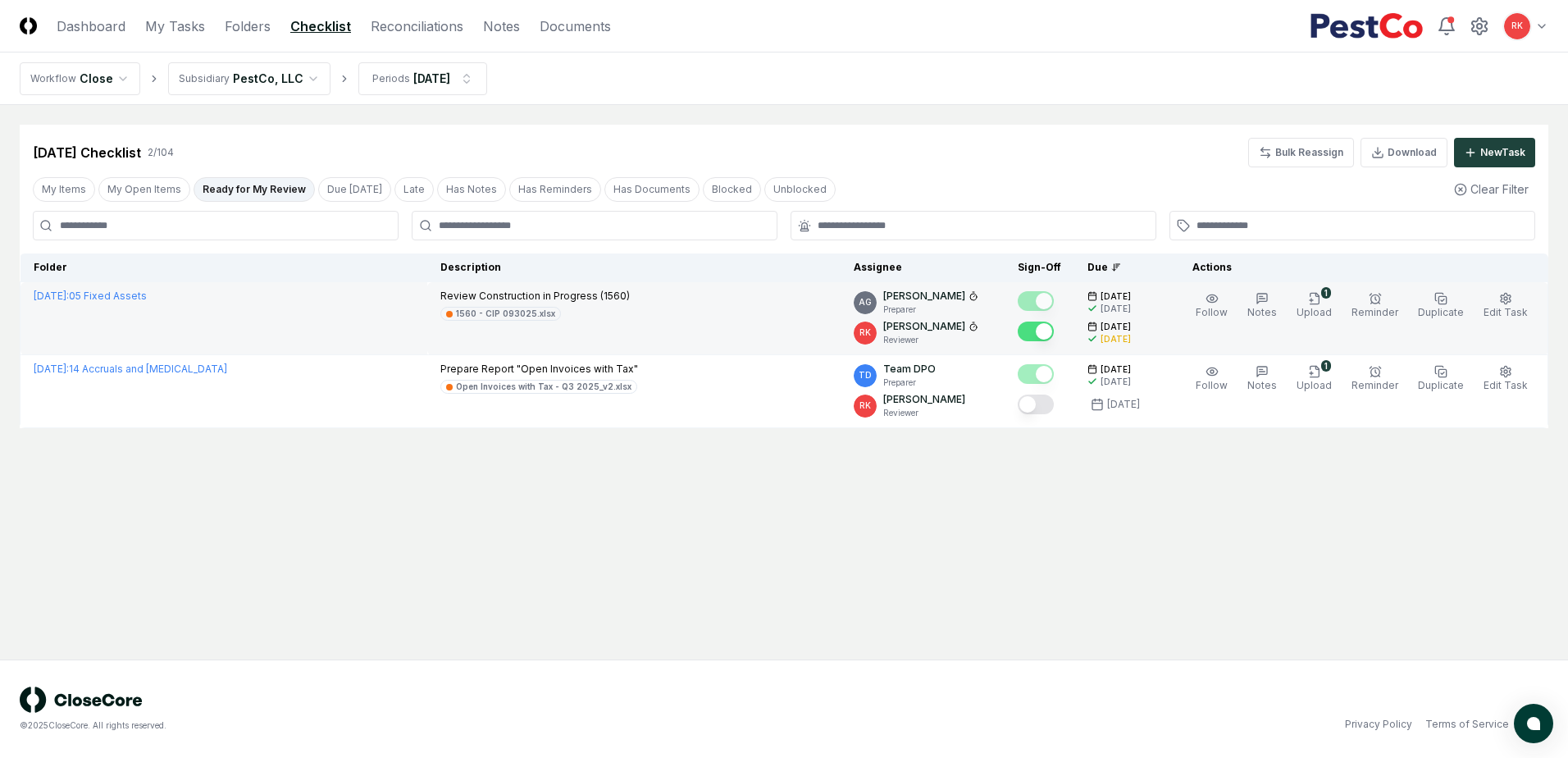
drag, startPoint x: 1057, startPoint y: 411, endPoint x: 275, endPoint y: 310, distance: 788.5
click at [1054, 411] on button "Mark complete" at bounding box center [1036, 404] width 36 height 20
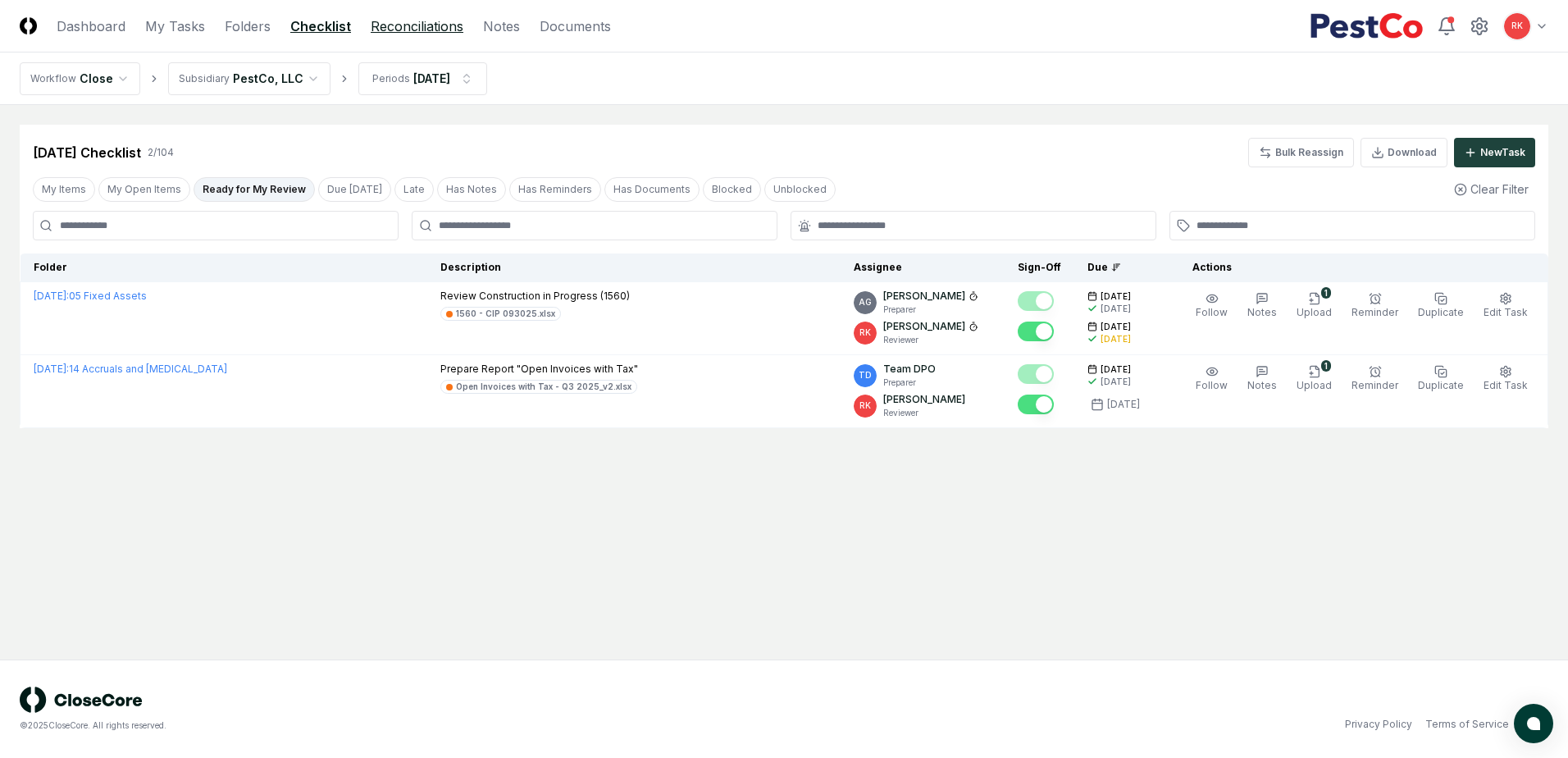
click at [411, 26] on link "Reconciliations" at bounding box center [417, 27] width 93 height 20
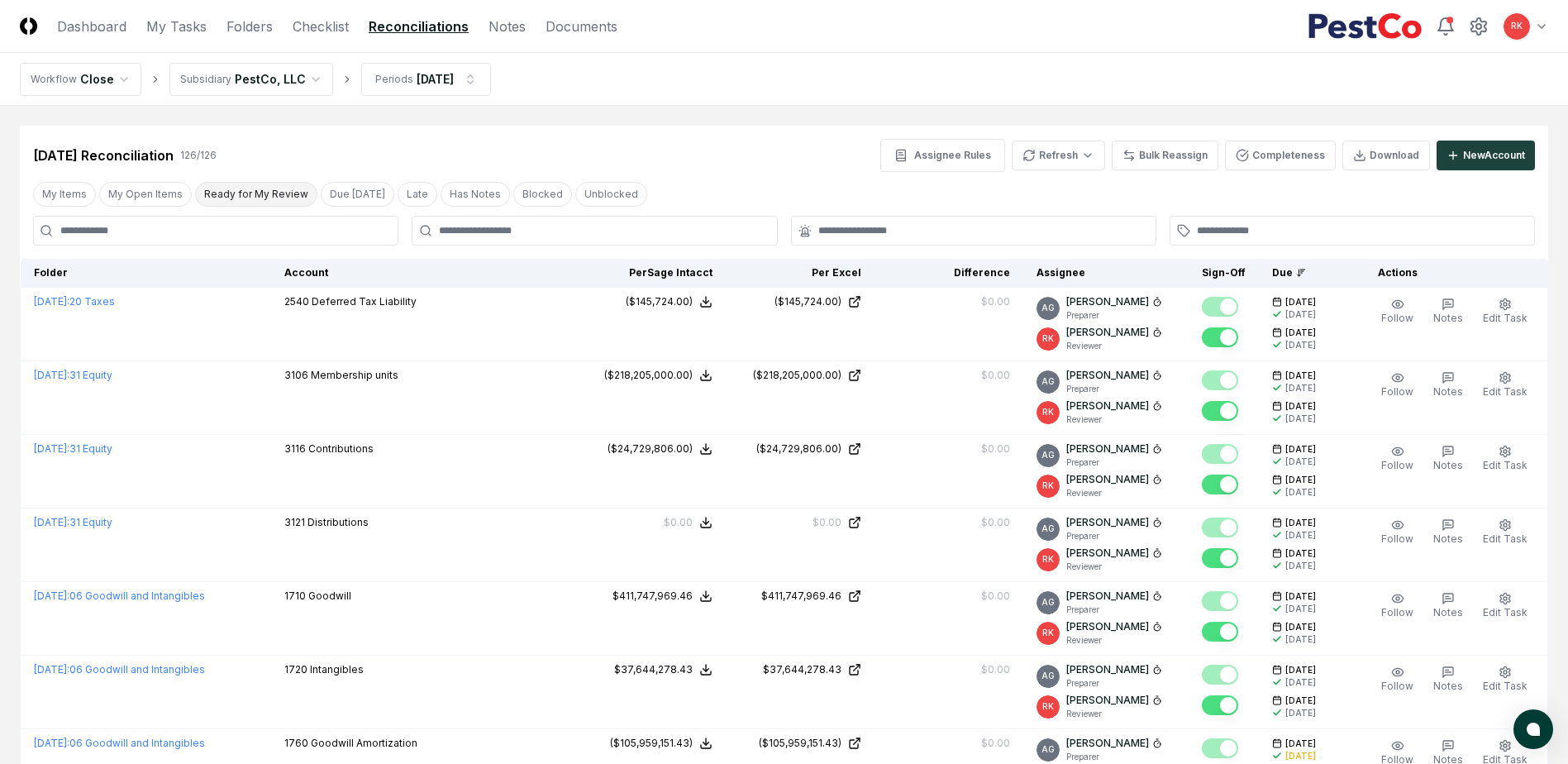
click at [224, 202] on button "Ready for My Review" at bounding box center [255, 194] width 122 height 25
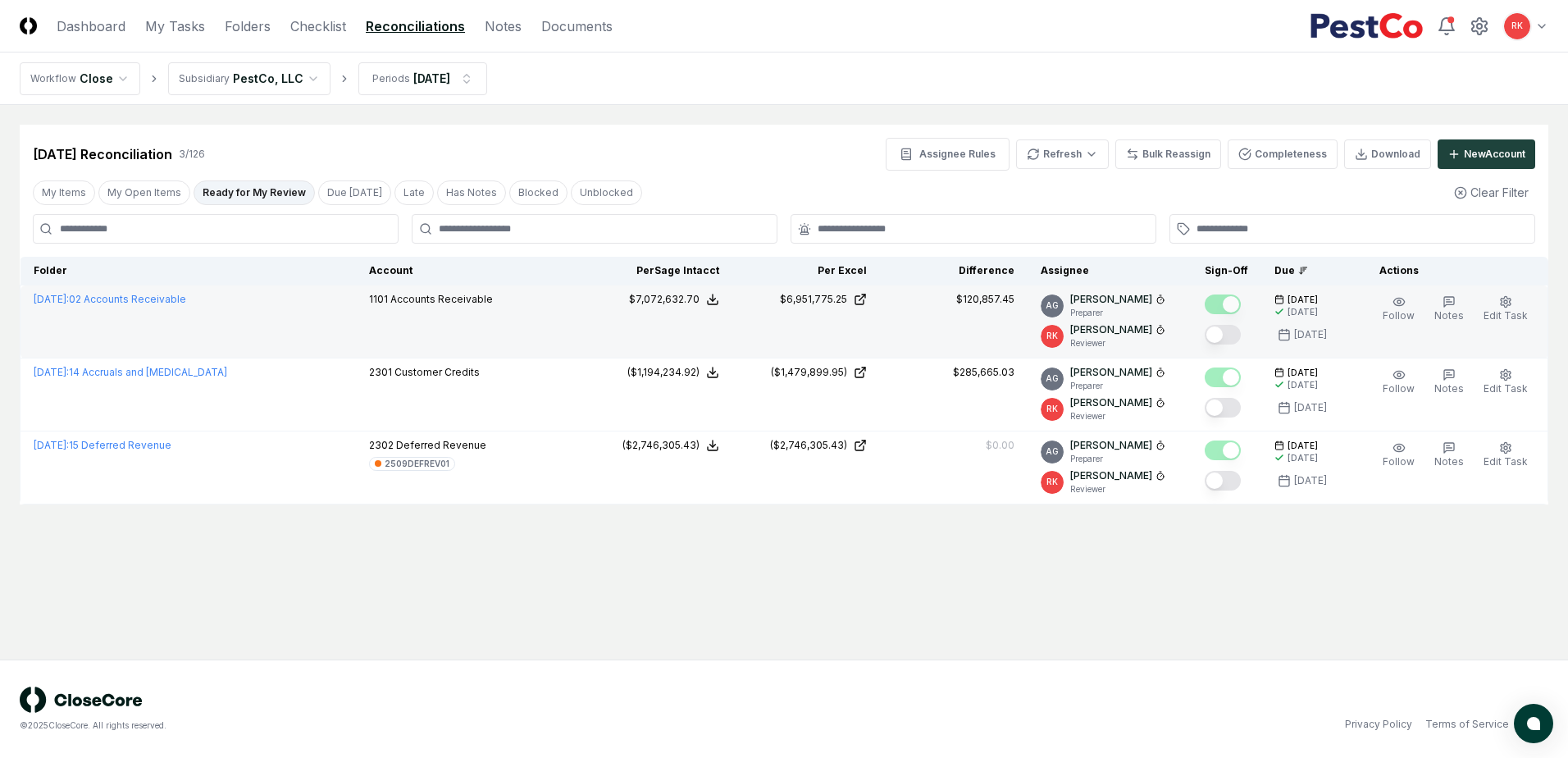
click at [1227, 337] on button "Mark complete" at bounding box center [1222, 335] width 36 height 20
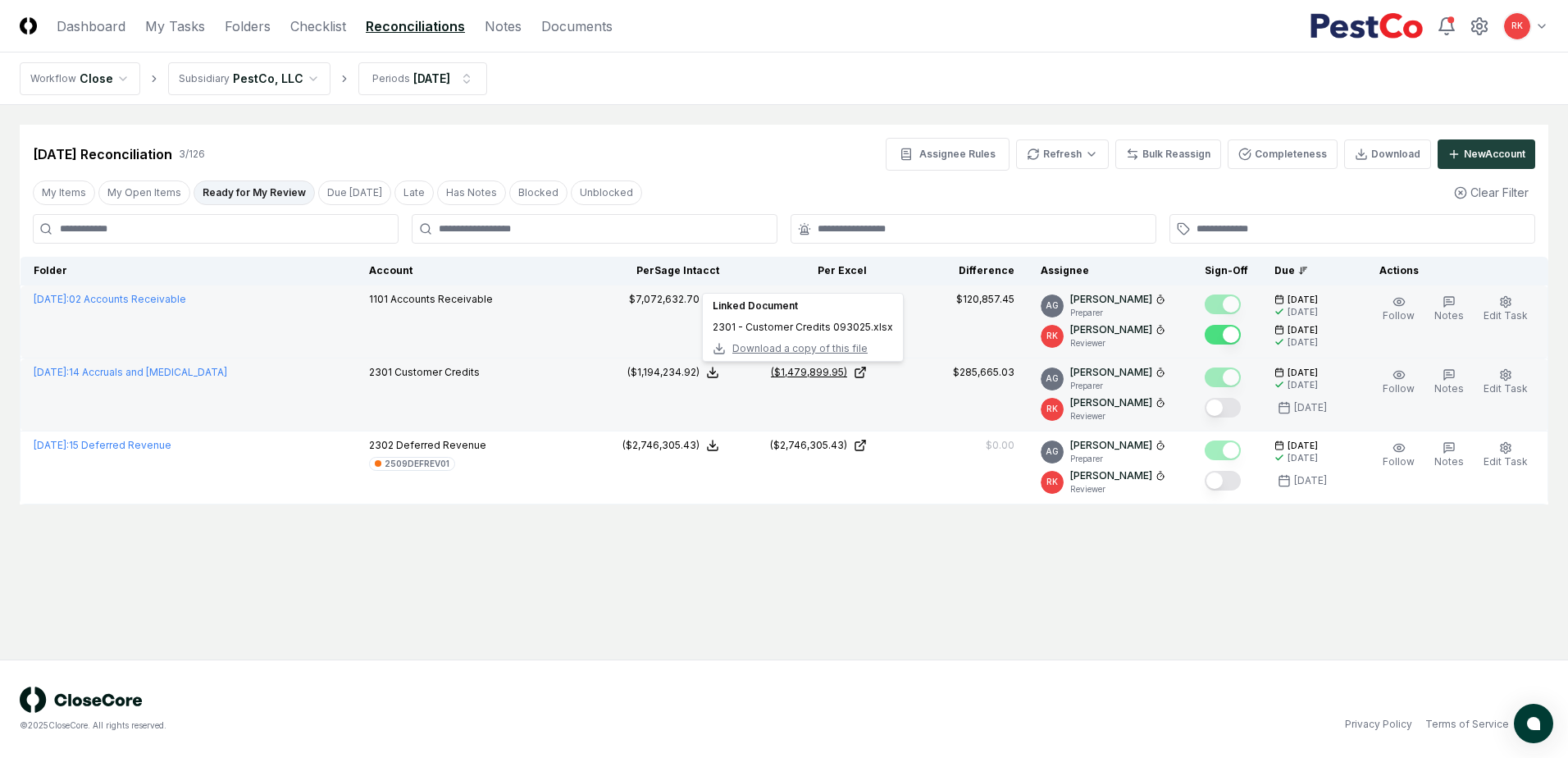
click at [814, 369] on div "($1,479,899.95)" at bounding box center [808, 372] width 76 height 15
drag, startPoint x: 1217, startPoint y: 411, endPoint x: 1228, endPoint y: 428, distance: 20.2
click at [1217, 411] on button "Mark complete" at bounding box center [1222, 408] width 36 height 20
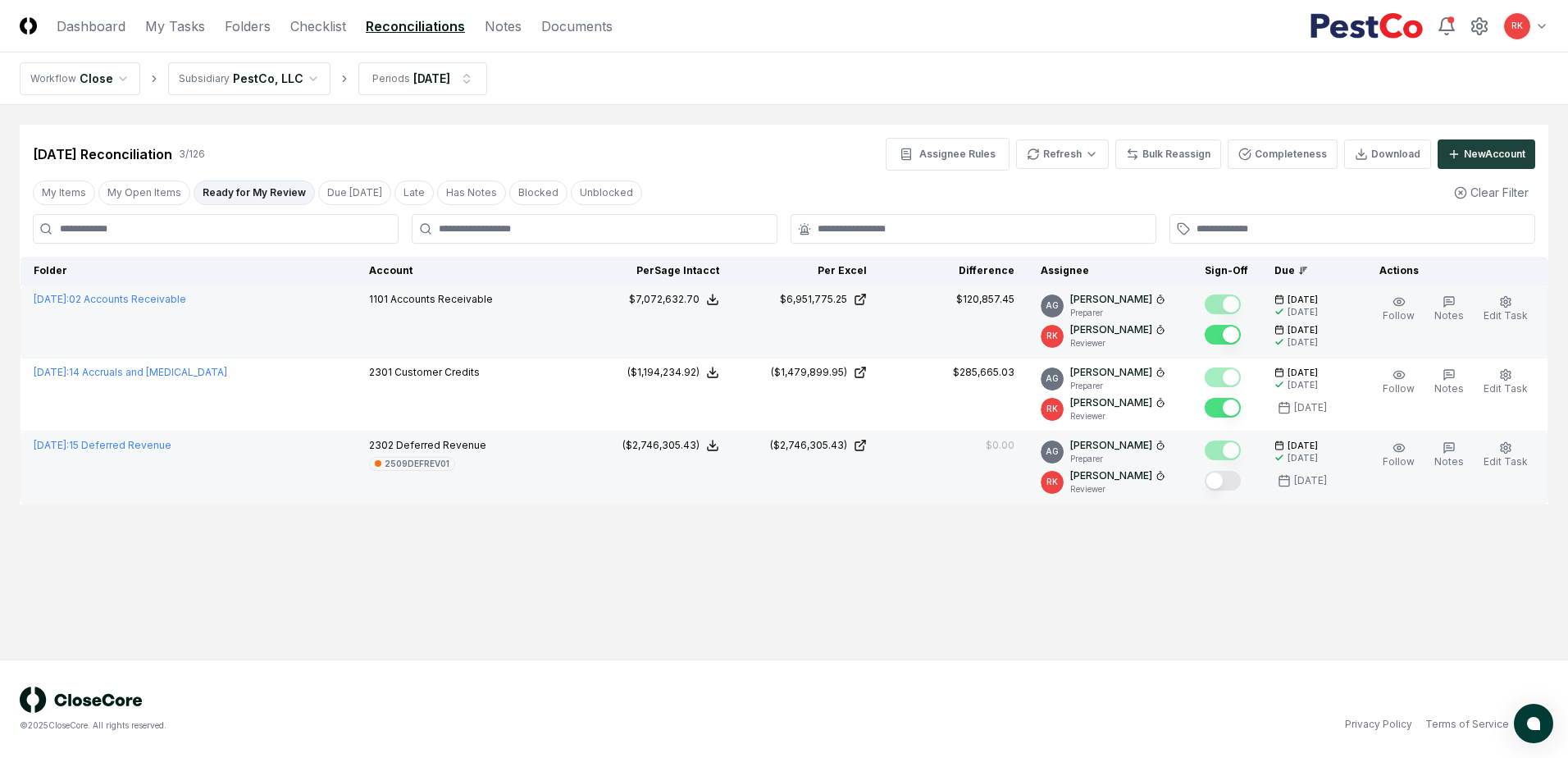
click at [1223, 487] on button "Mark complete" at bounding box center [1222, 481] width 36 height 20
click at [418, 461] on div "2509DEFREV01" at bounding box center [417, 463] width 65 height 12
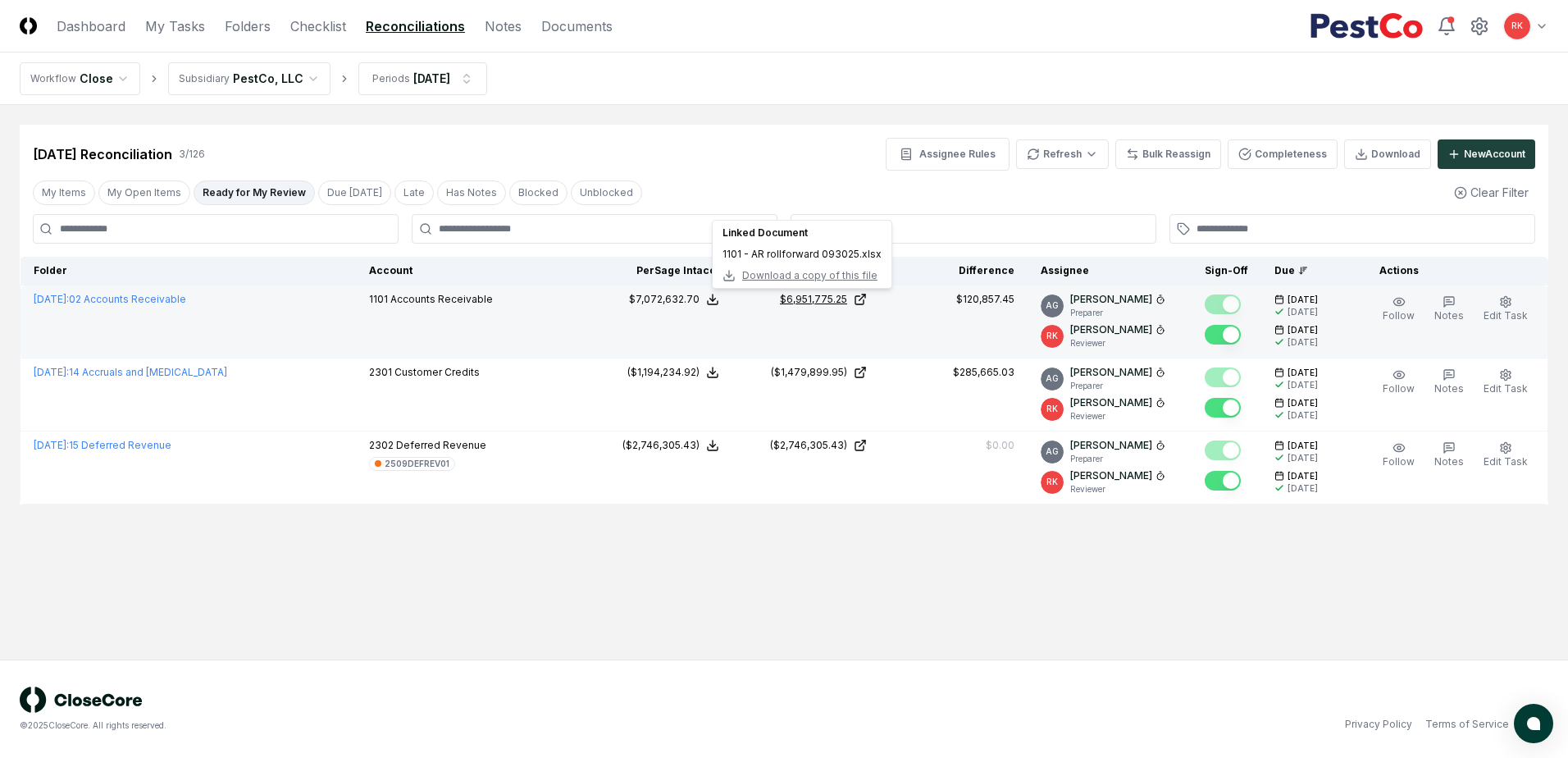
click at [796, 304] on div "$6,951,775.25" at bounding box center [813, 299] width 67 height 15
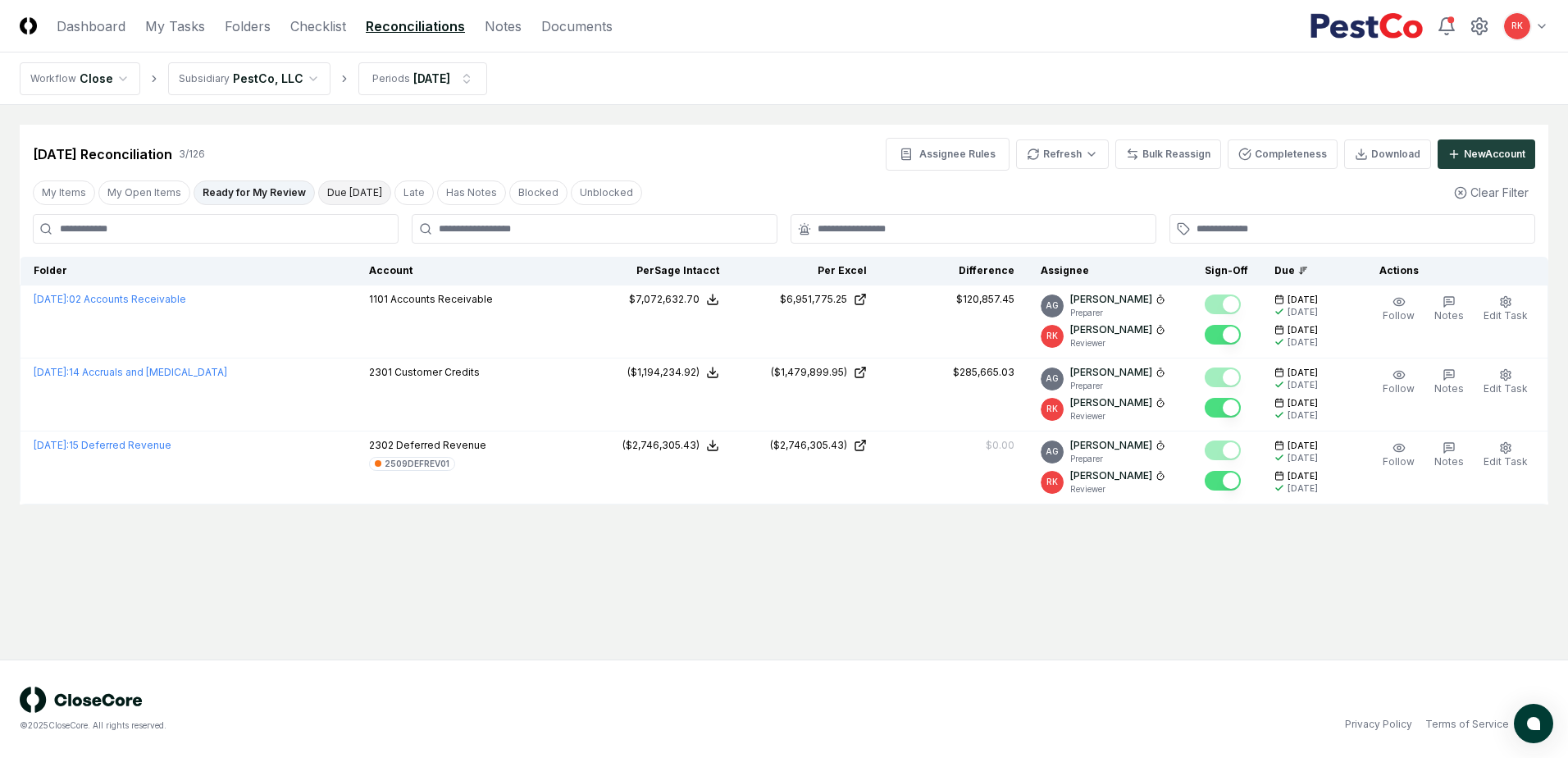
click at [336, 192] on button "Due [DATE]" at bounding box center [355, 192] width 73 height 25
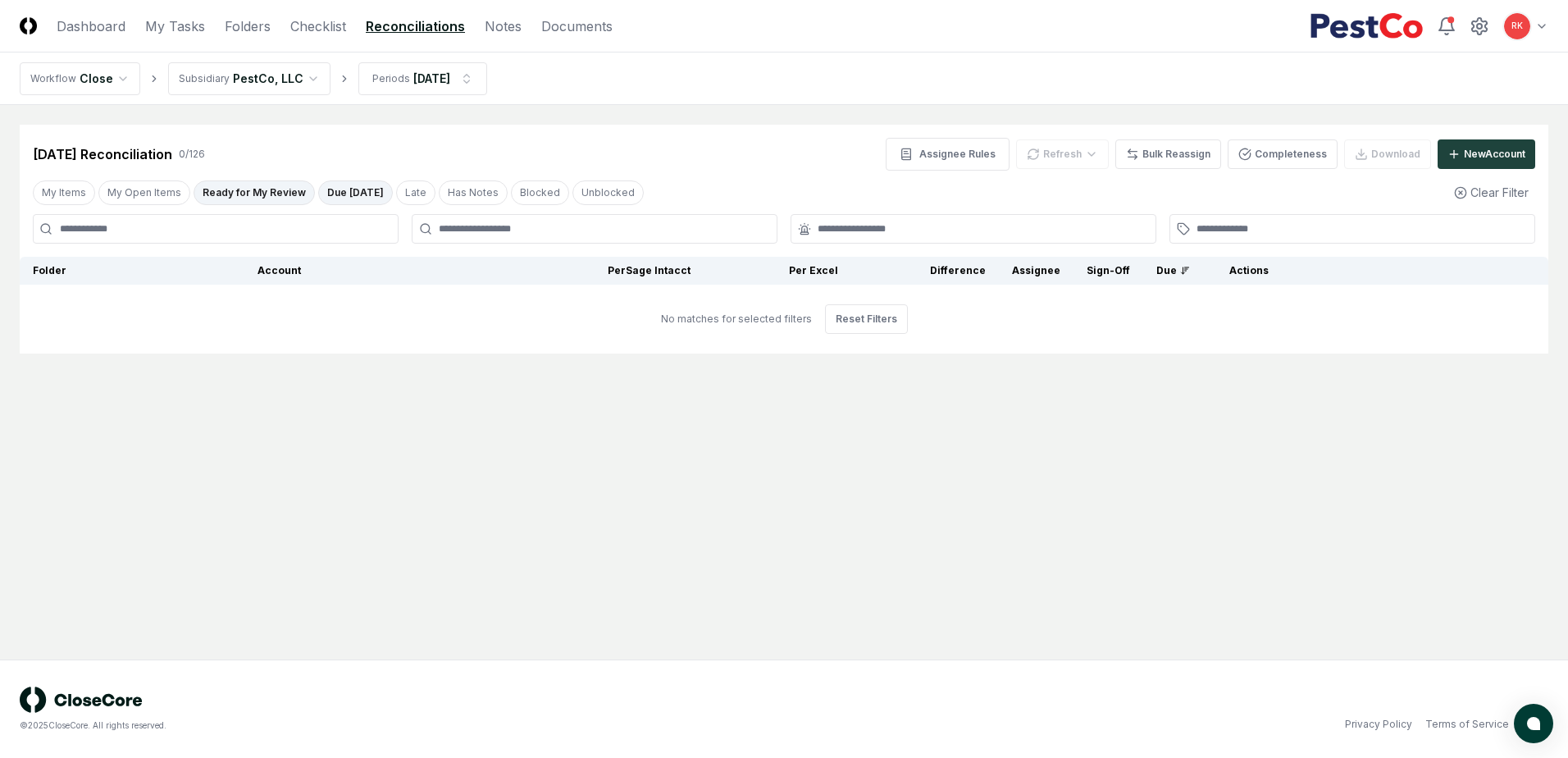
click at [252, 192] on button "Ready for My Review" at bounding box center [253, 192] width 121 height 25
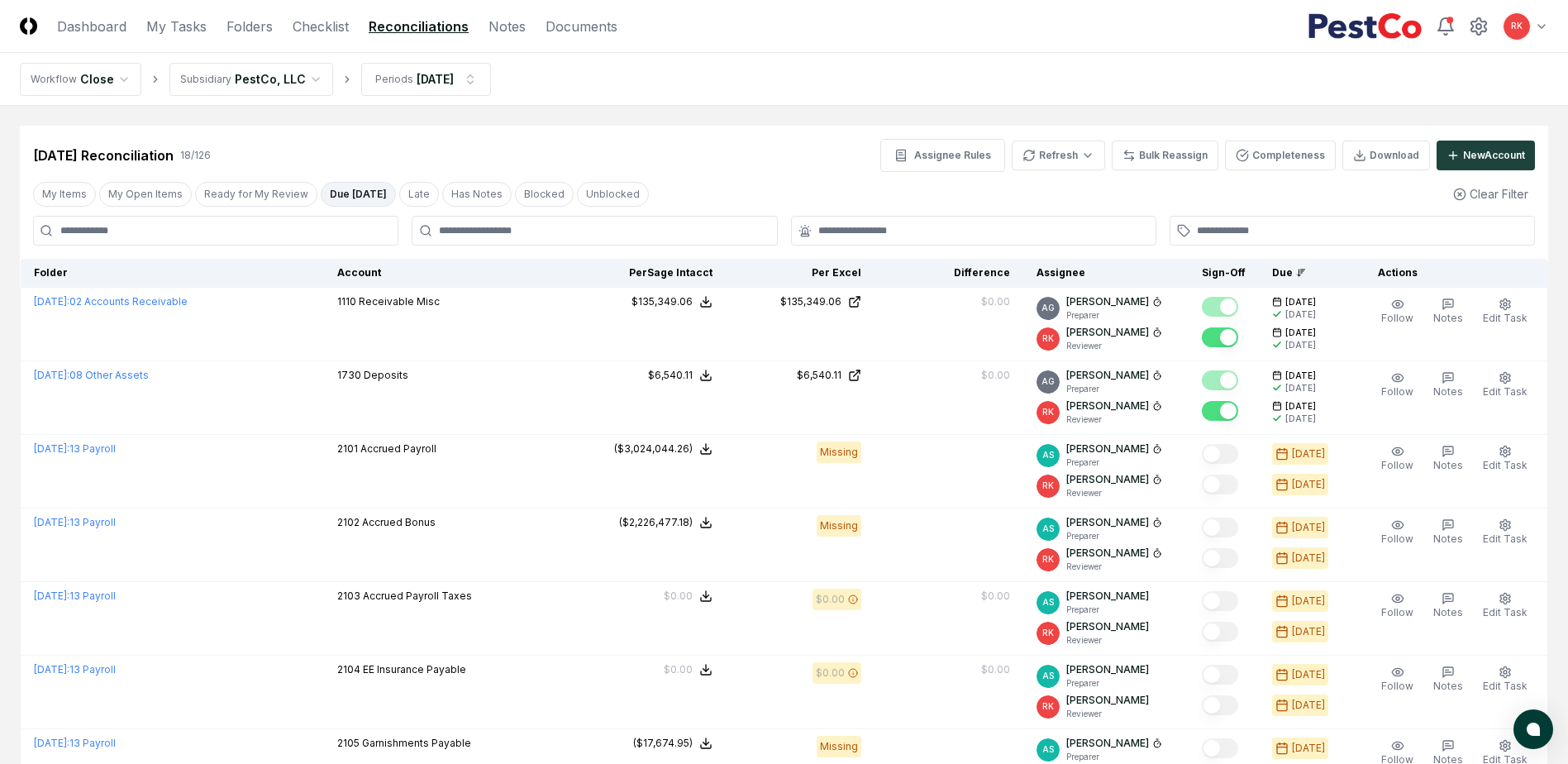
click at [337, 200] on button "Due [DATE]" at bounding box center [358, 194] width 75 height 25
click at [246, 190] on button "Ready for My Review" at bounding box center [255, 194] width 122 height 25
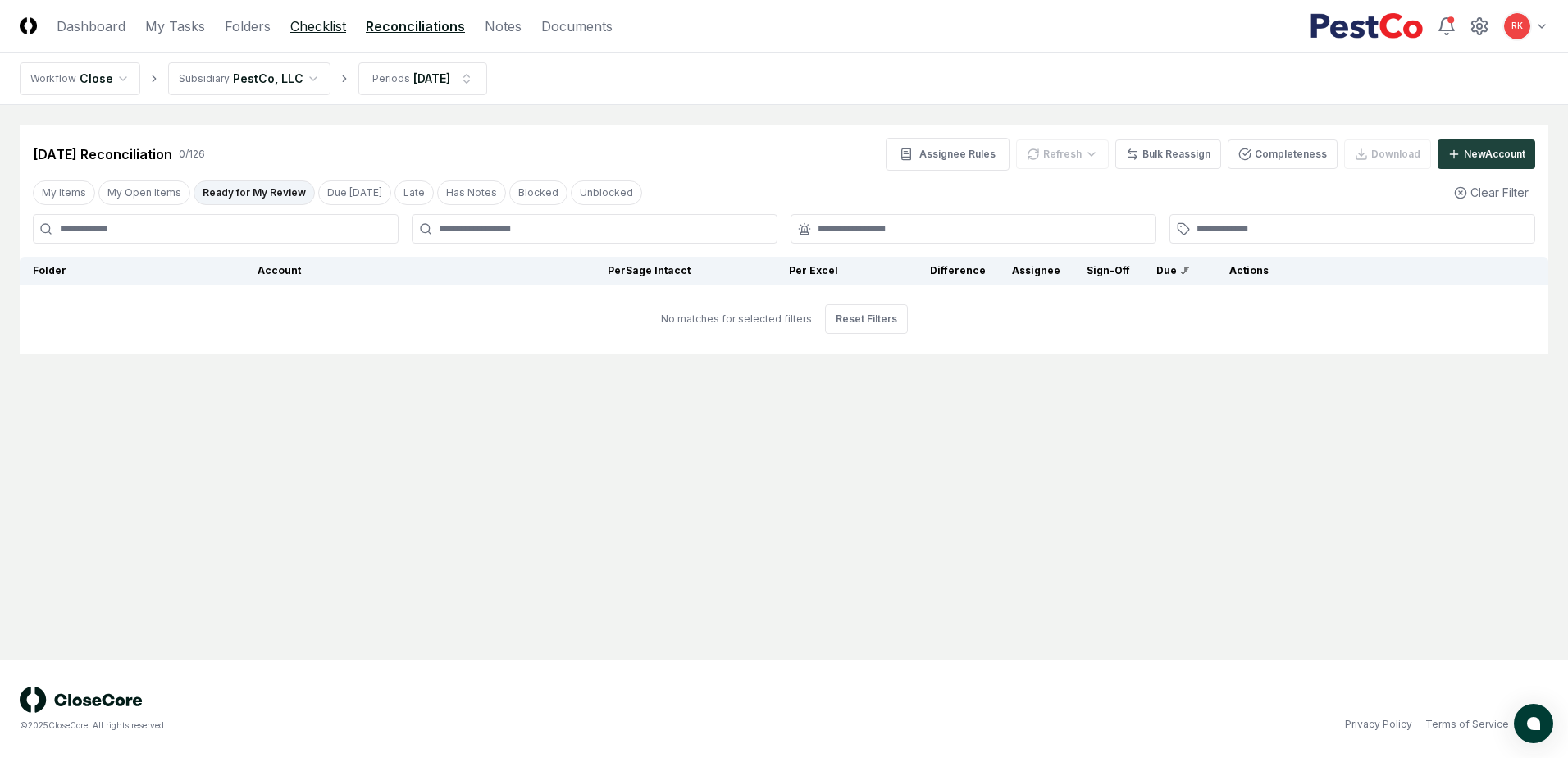
click at [297, 27] on link "Checklist" at bounding box center [318, 27] width 56 height 20
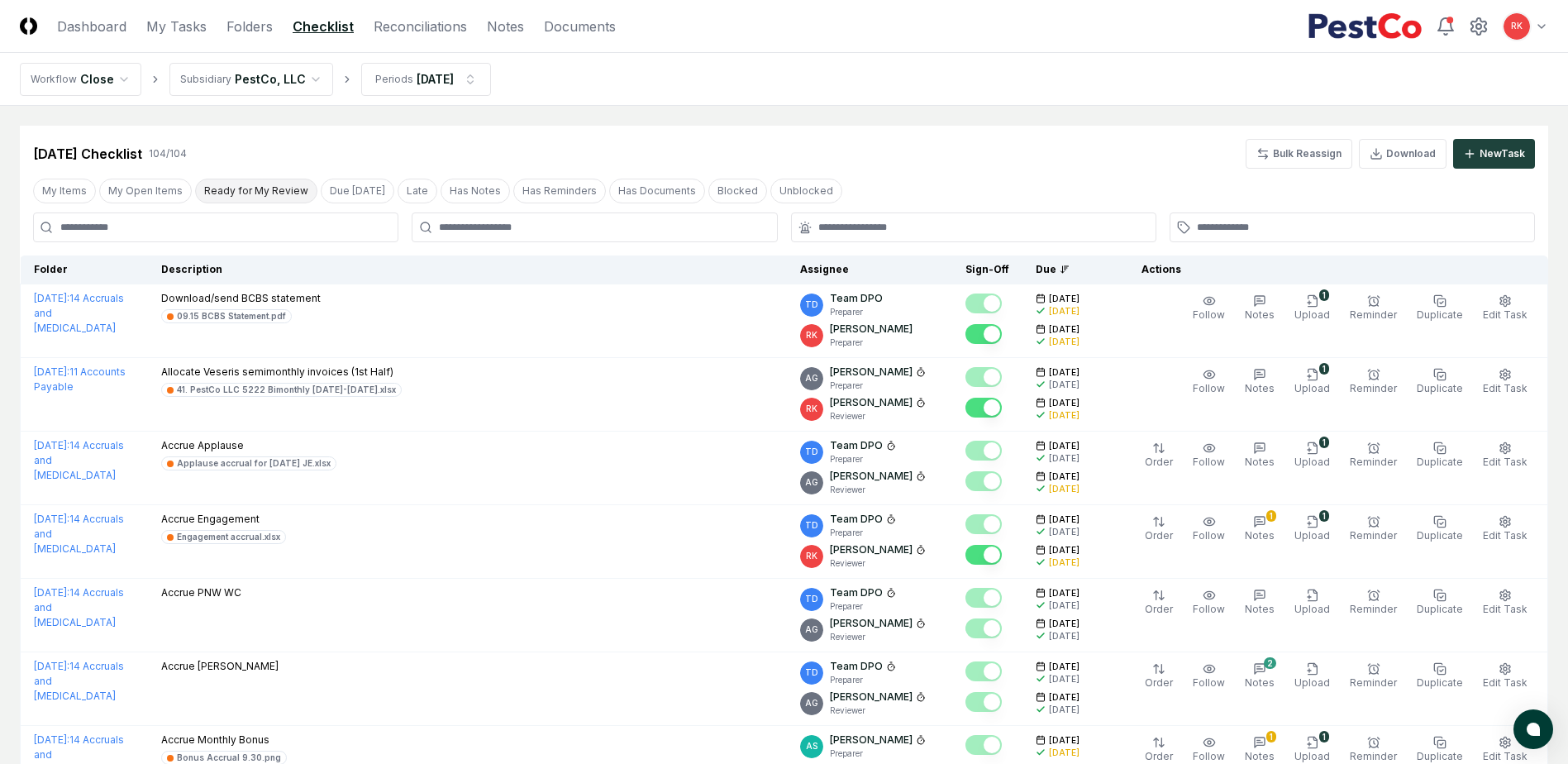
click at [263, 191] on button "Ready for My Review" at bounding box center [255, 191] width 122 height 25
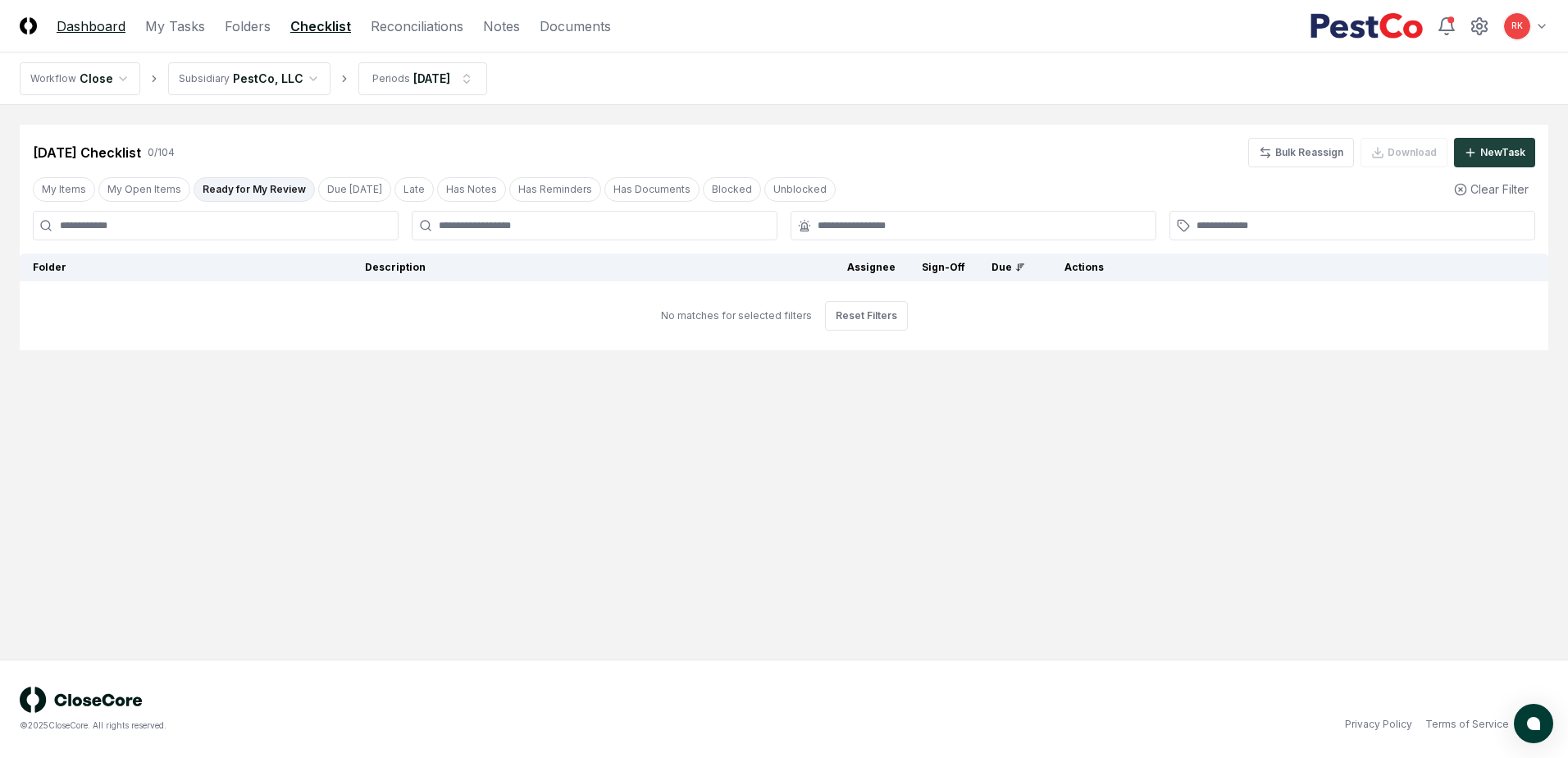
click at [88, 31] on link "Dashboard" at bounding box center [91, 27] width 69 height 20
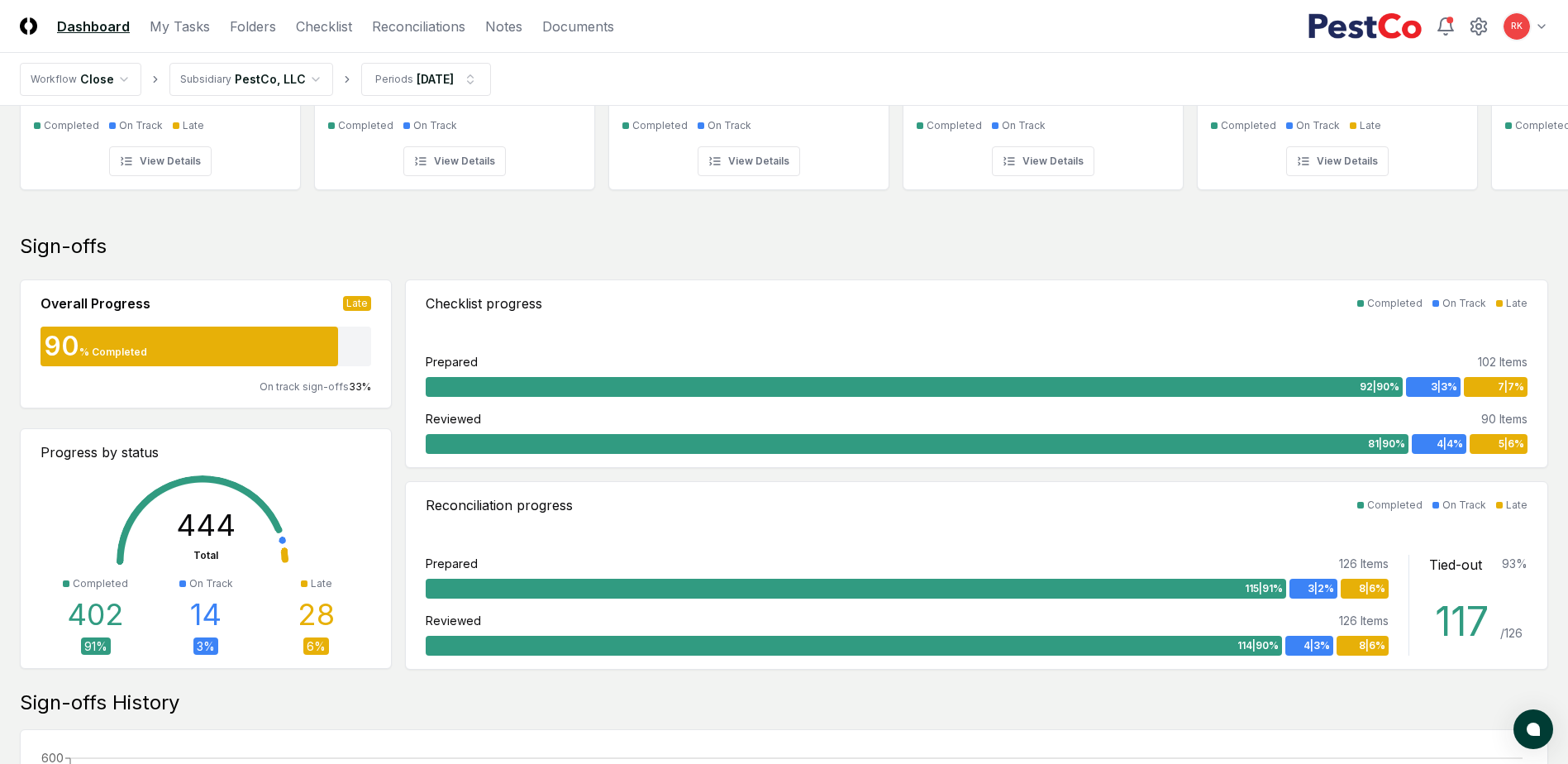
scroll to position [82, 0]
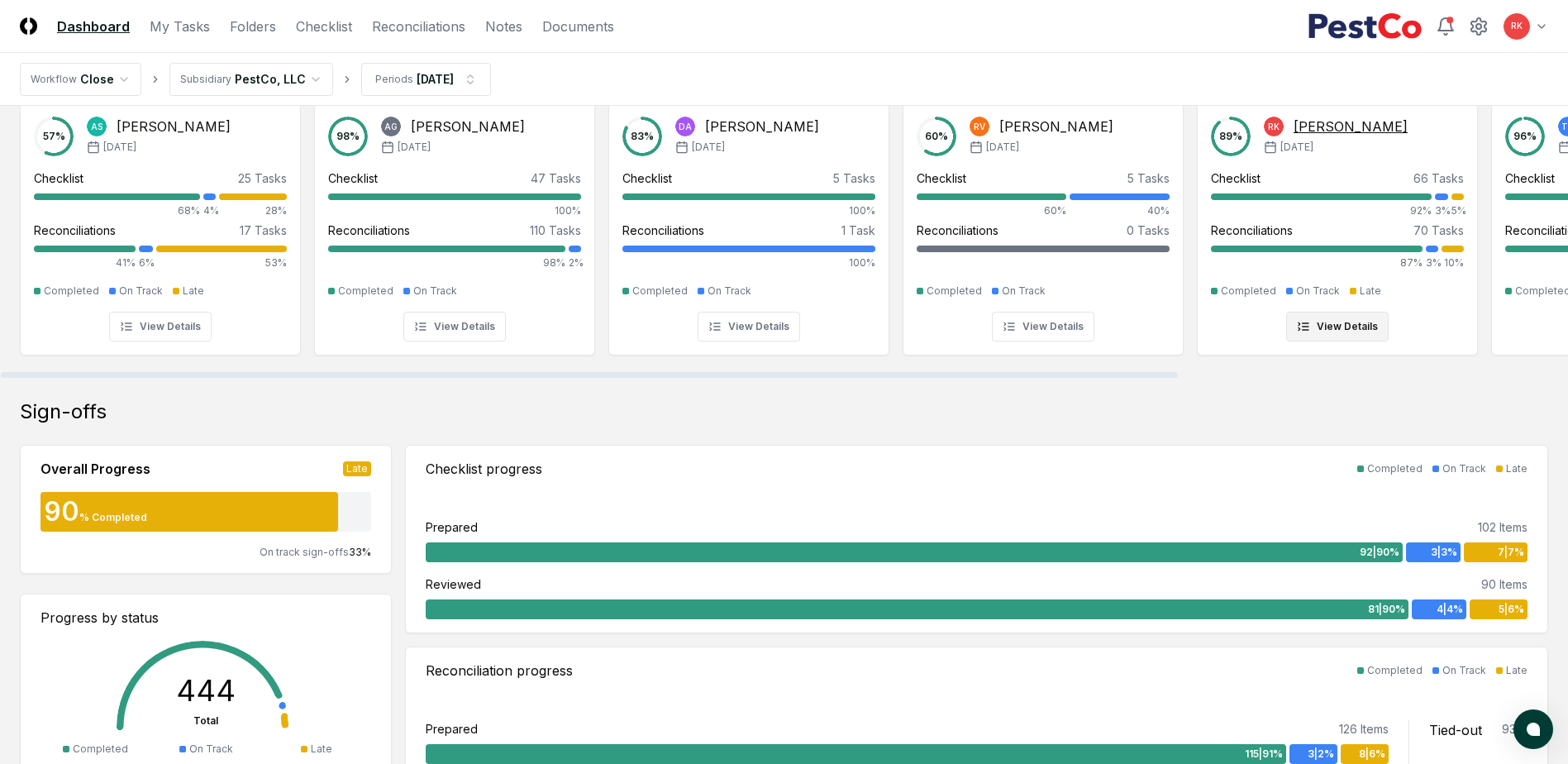
click at [1452, 205] on div "5%" at bounding box center [1457, 211] width 12 height 15
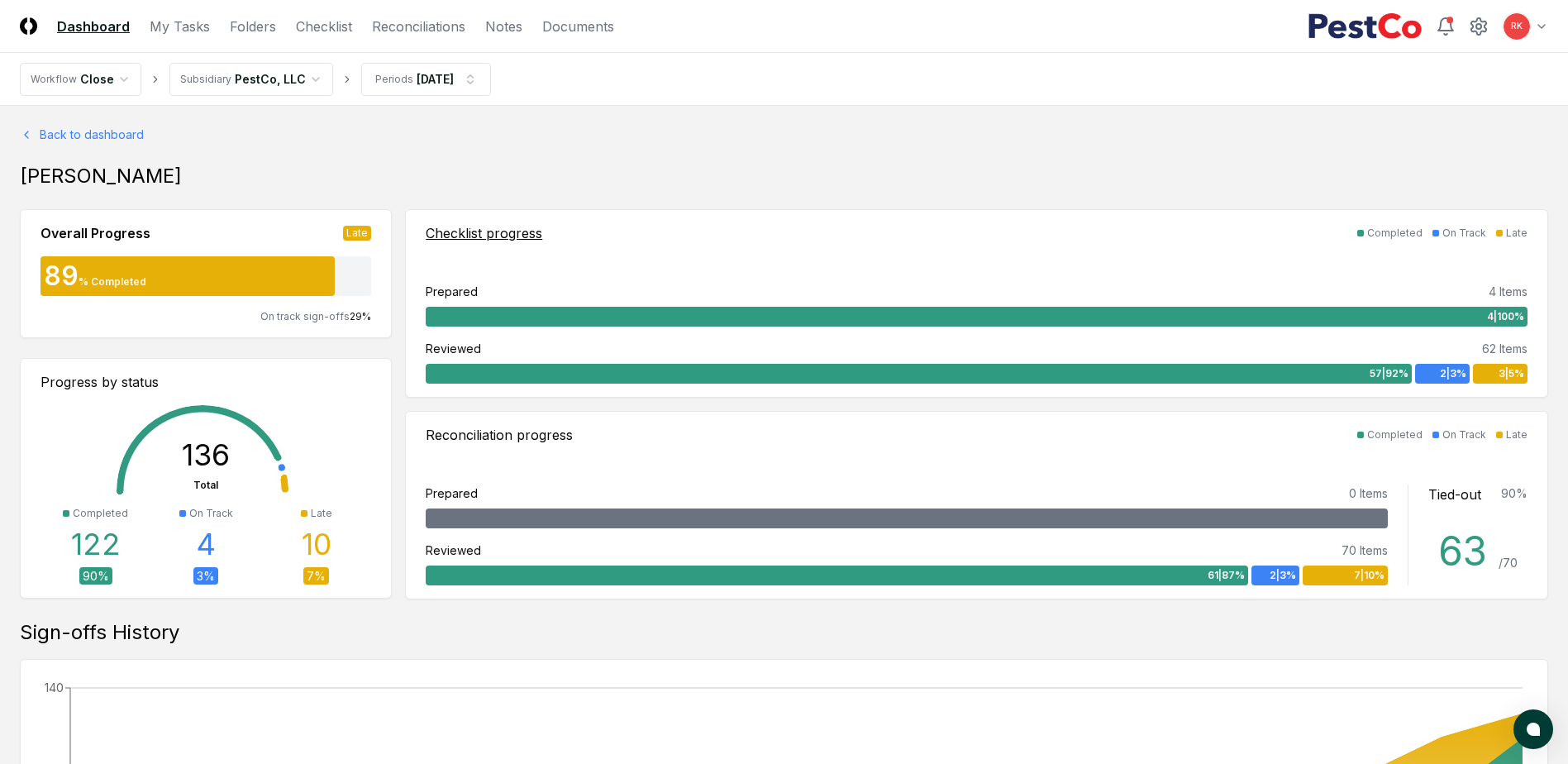
click at [1498, 369] on span "3 | 5 %" at bounding box center [1511, 374] width 26 height 15
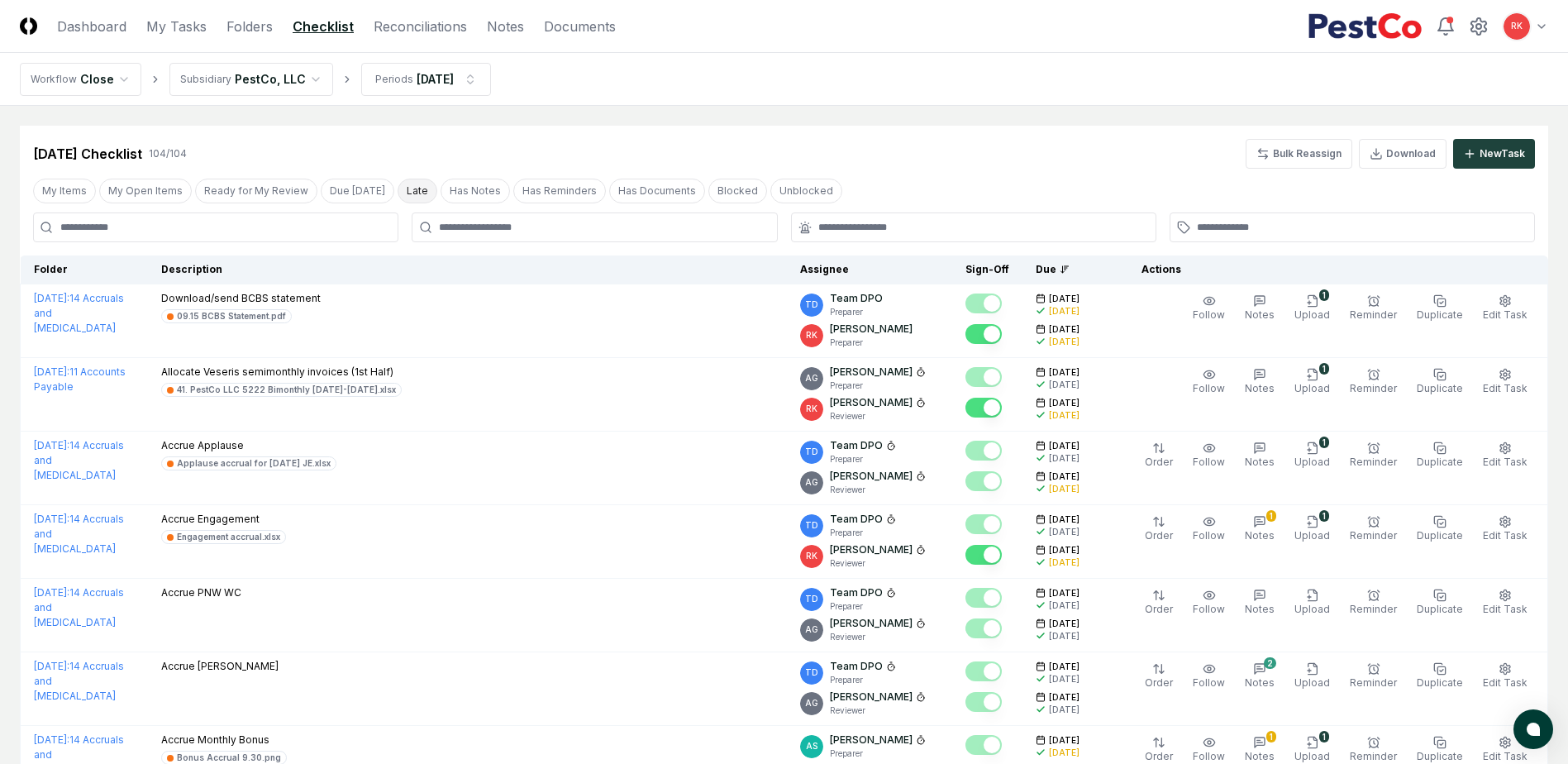
click at [412, 191] on button "Late" at bounding box center [417, 191] width 40 height 25
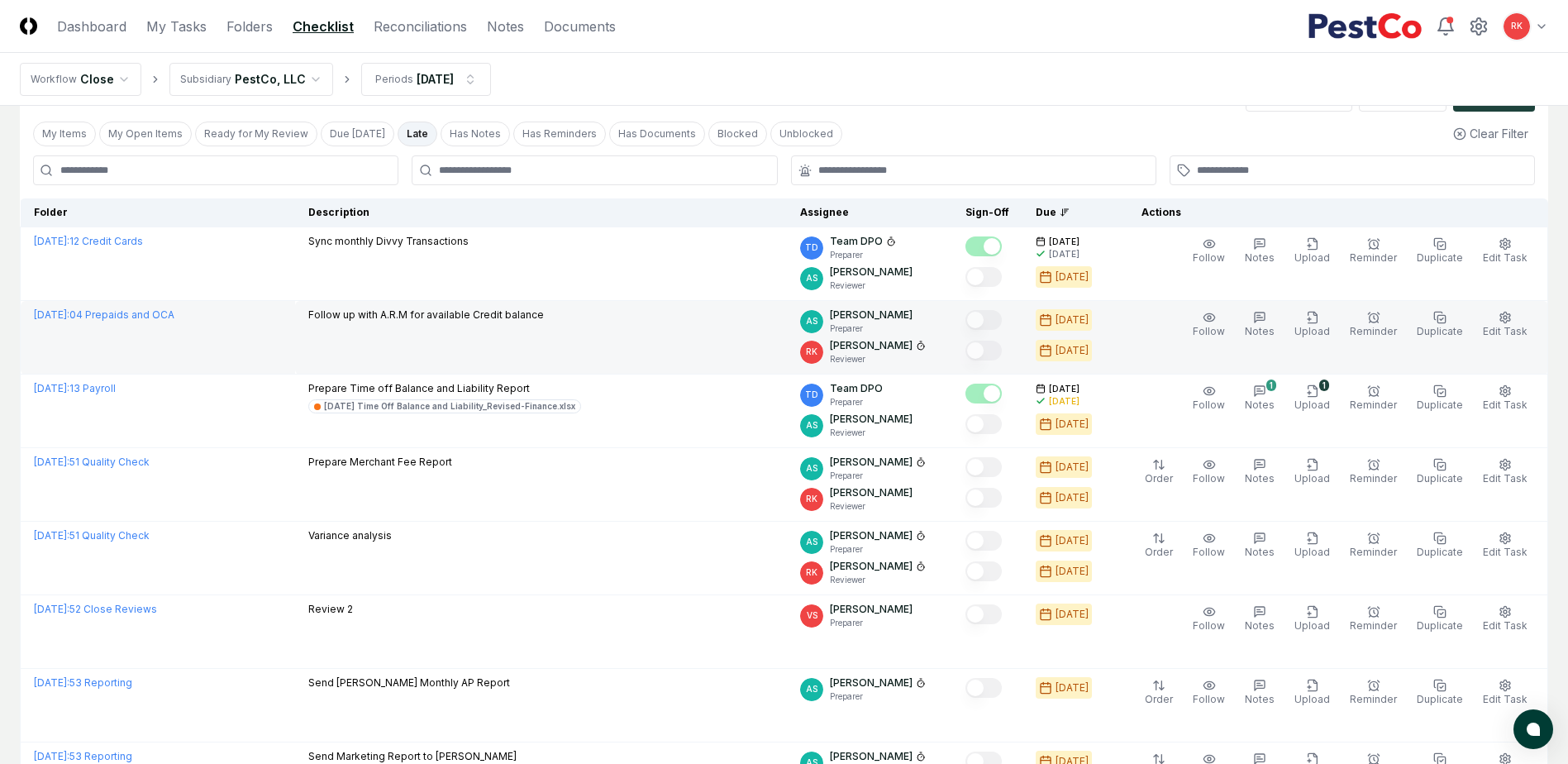
scroll to position [82, 0]
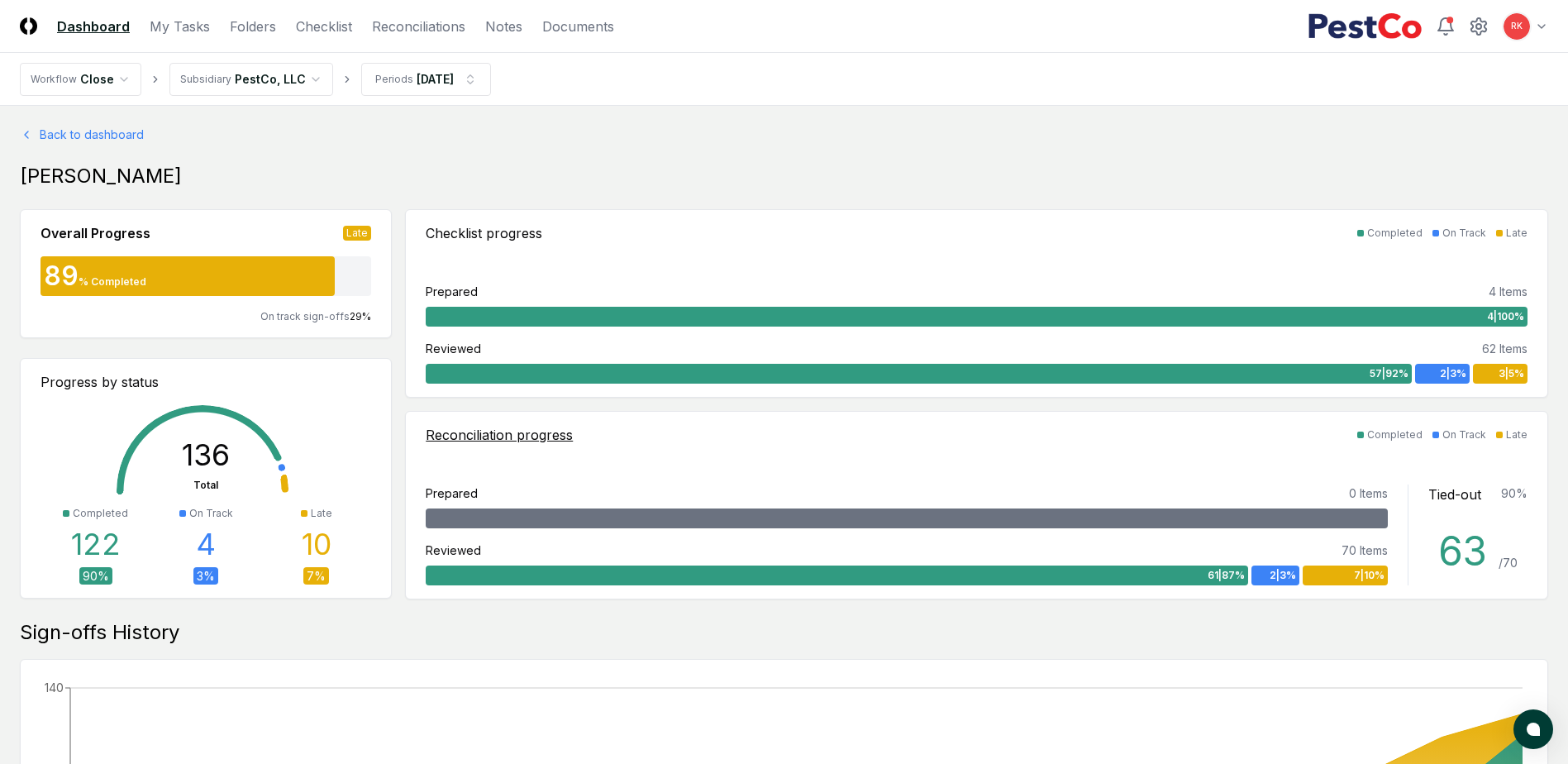
click at [1366, 583] on div "7 | 10 %" at bounding box center [1346, 575] width 85 height 20
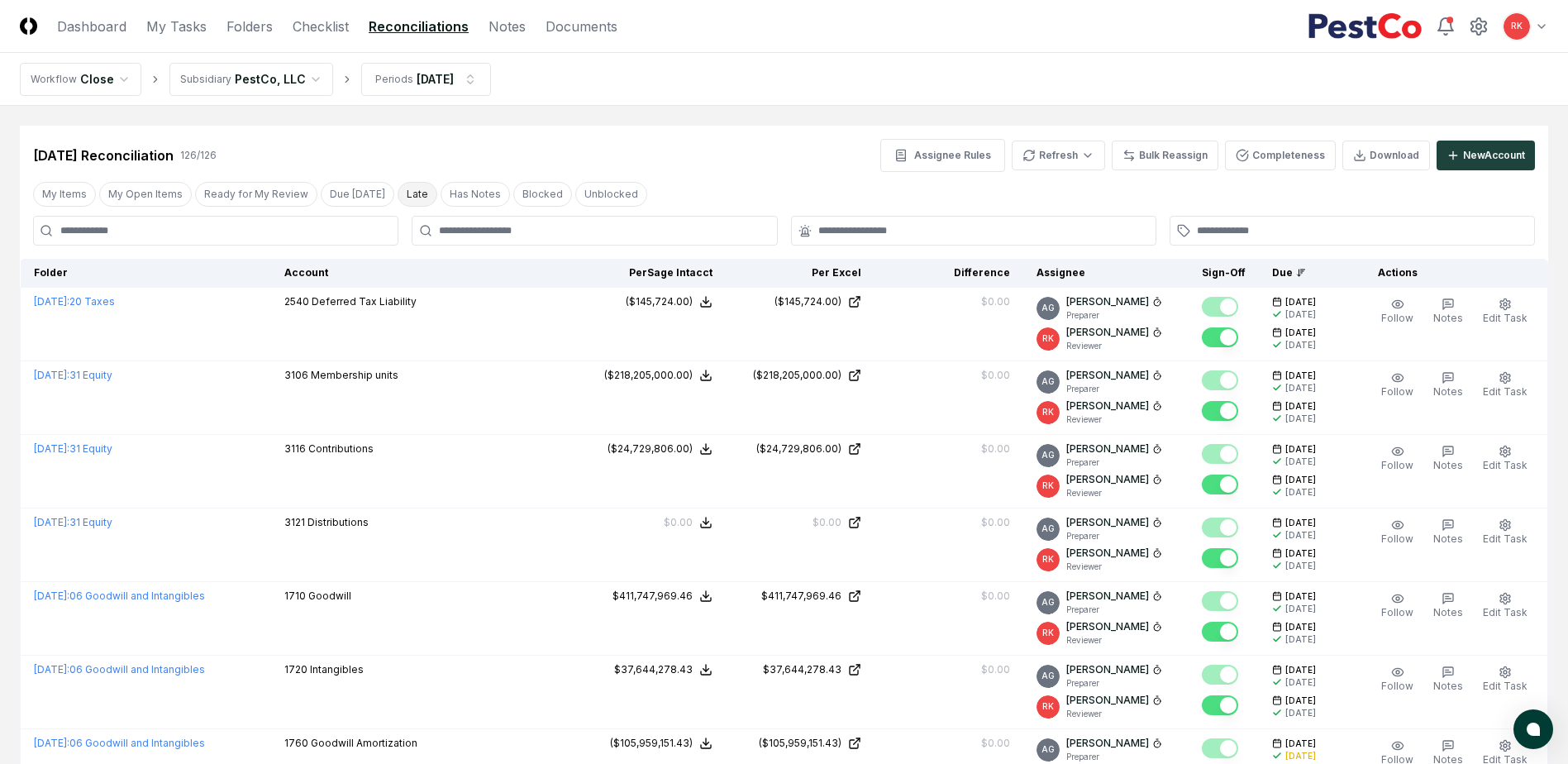
click at [406, 205] on button "Late" at bounding box center [417, 194] width 40 height 25
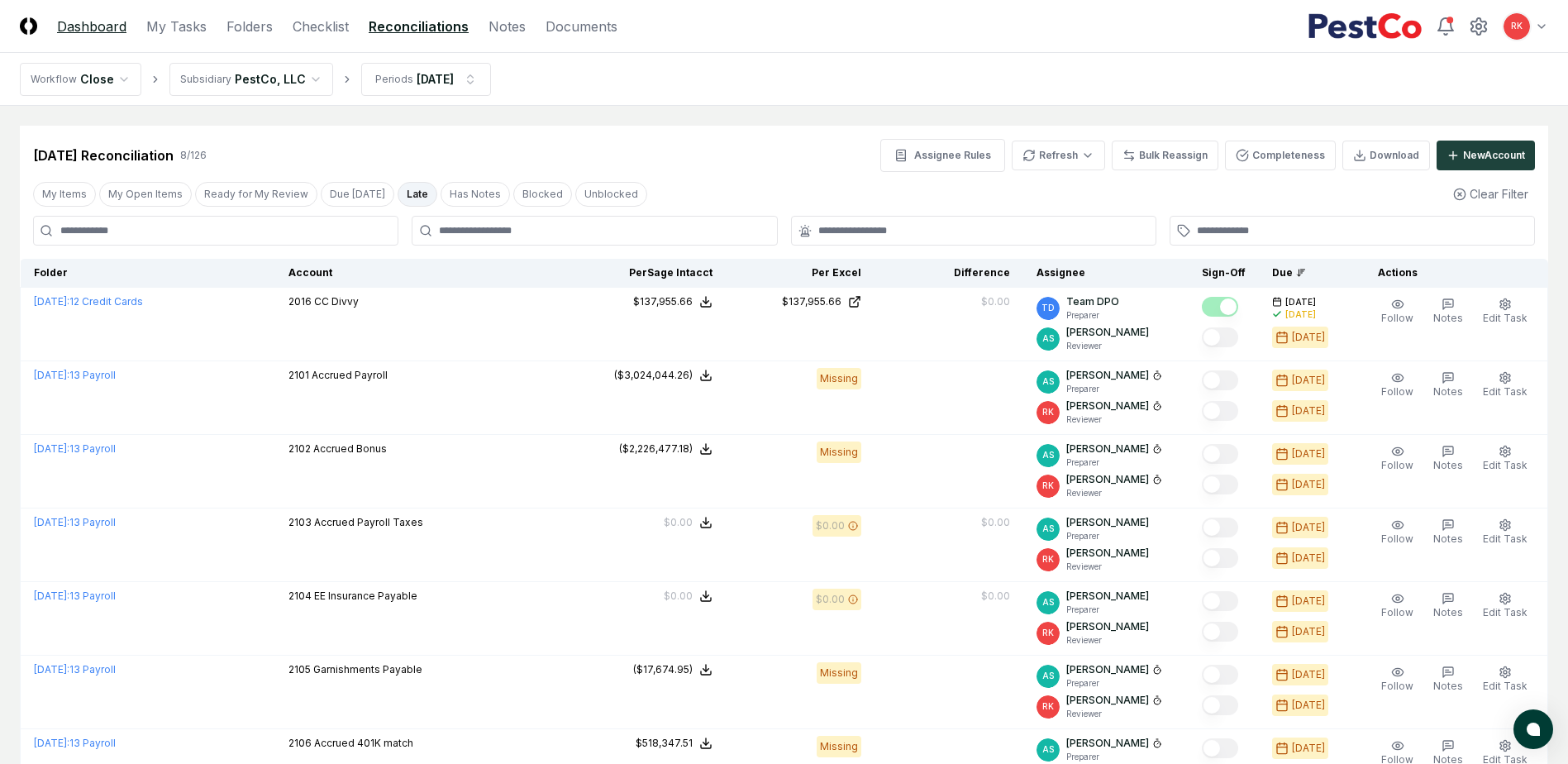
click at [96, 29] on link "Dashboard" at bounding box center [91, 27] width 70 height 20
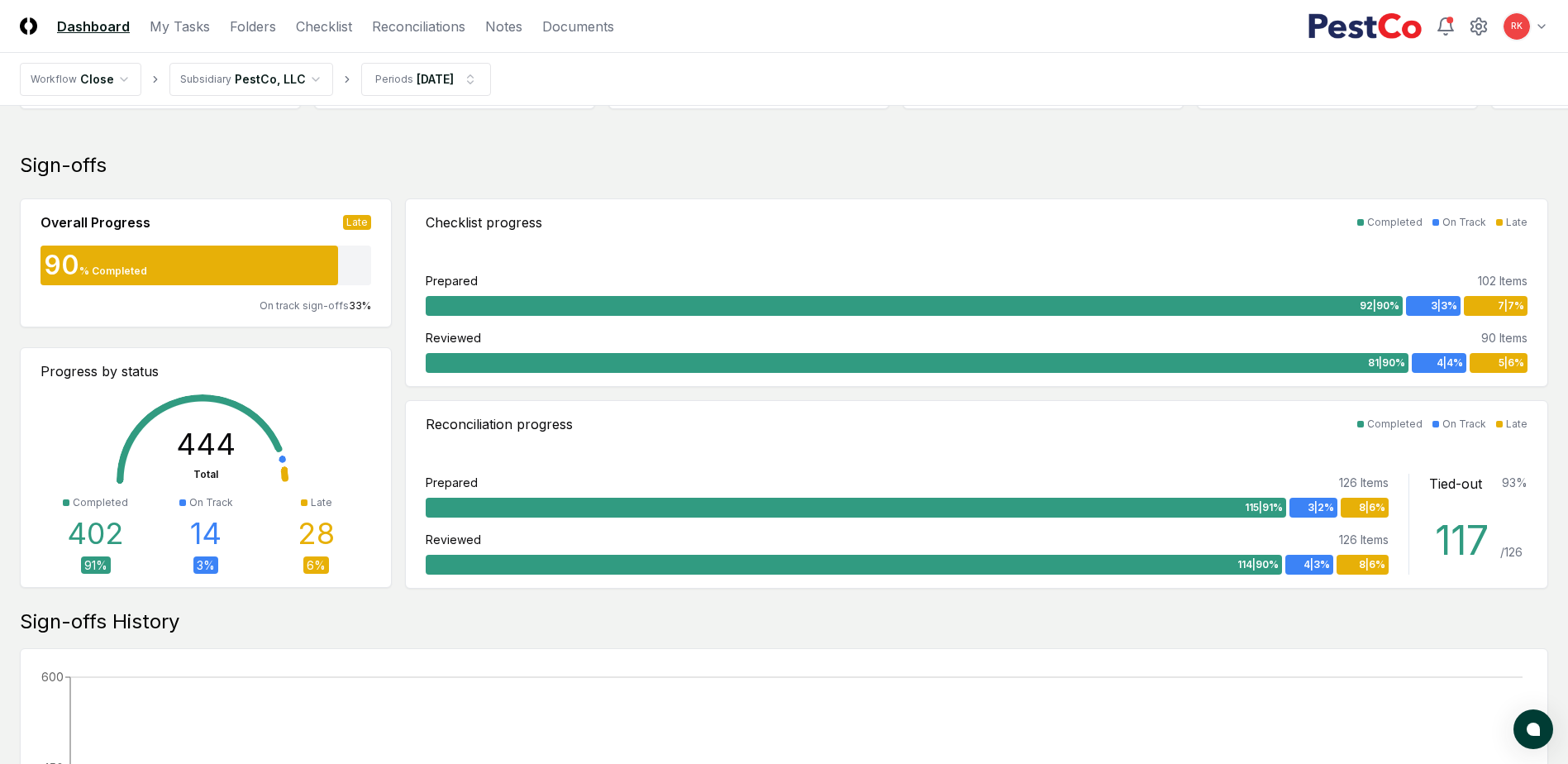
scroll to position [331, 0]
